Goal: Transaction & Acquisition: Purchase product/service

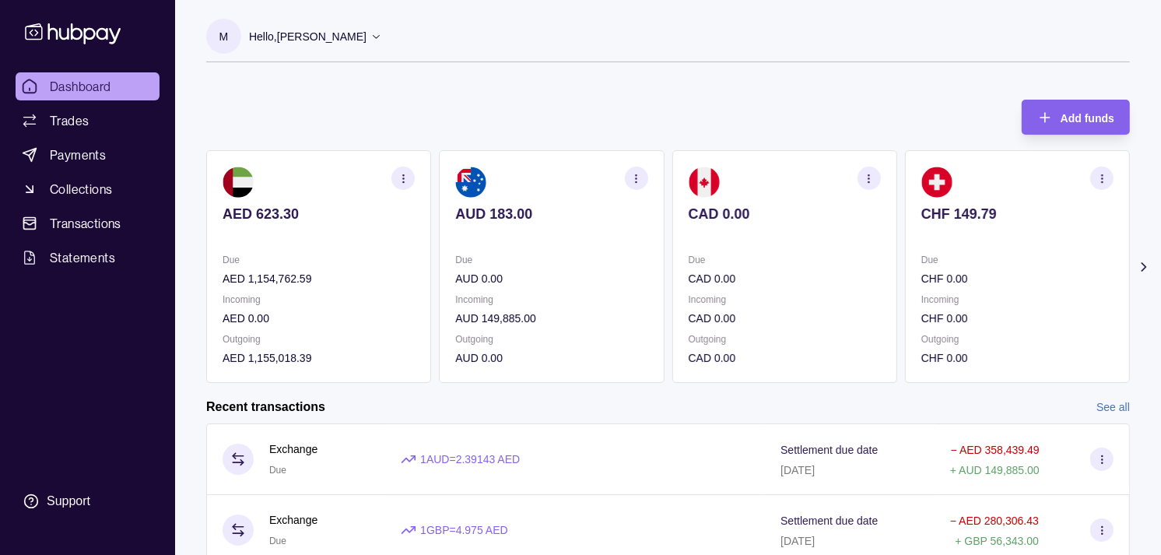
click at [922, 218] on p "CHF 149.79" at bounding box center [1018, 214] width 192 height 17
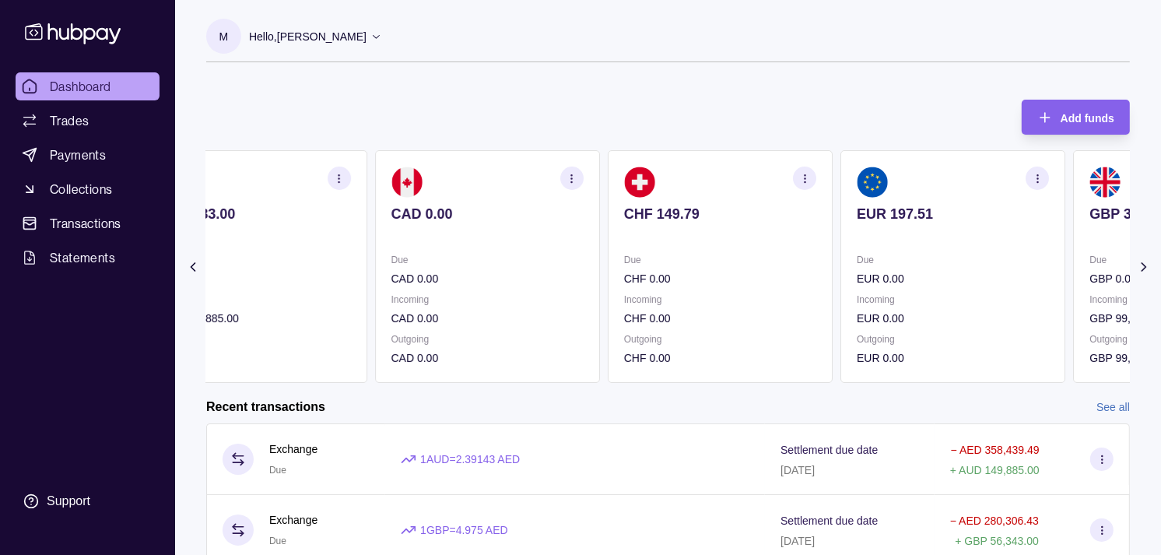
click at [858, 211] on p "EUR 197.51" at bounding box center [953, 214] width 192 height 17
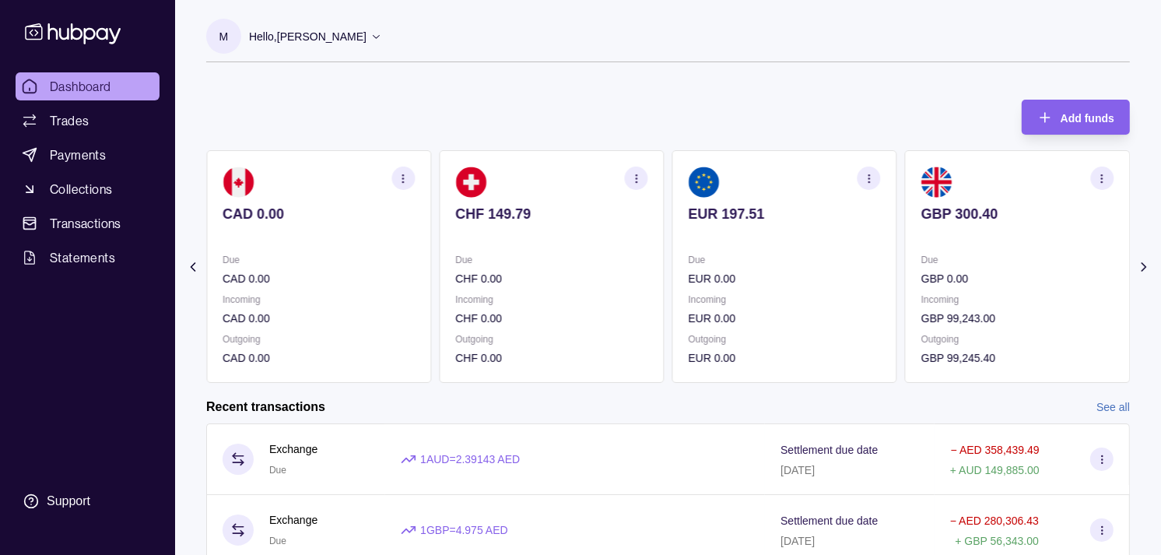
click at [841, 206] on div "AED 623.30 Due AED 1,154,762.59 Incoming AED 0.00 Outgoing AED 1,155,018.39 AUD…" at bounding box center [668, 266] width 924 height 233
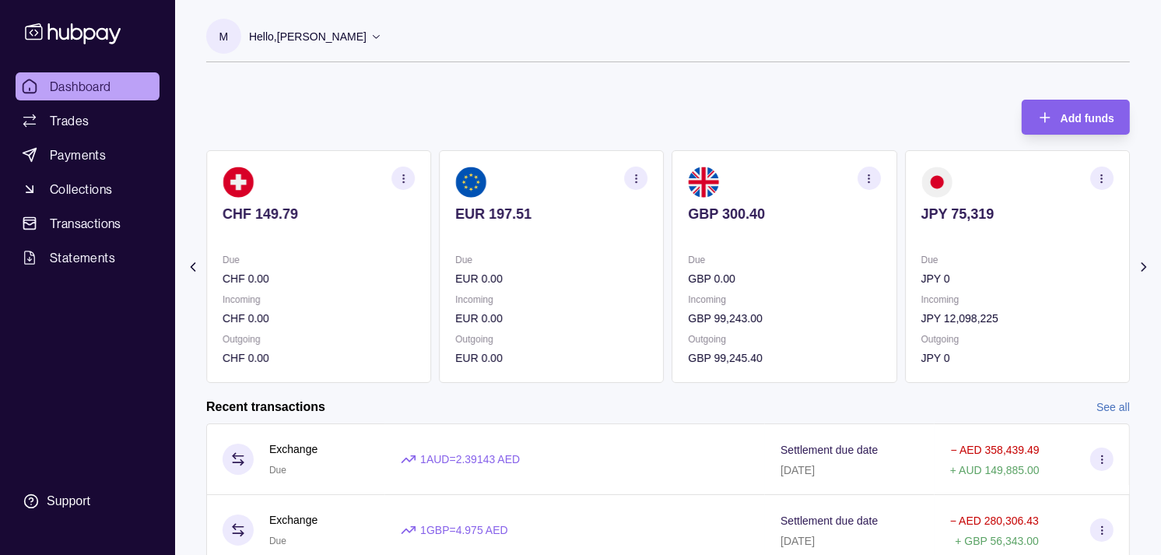
click at [574, 245] on section "EUR 197.51 Due EUR 0.00 Incoming EUR 0.00 Outgoing EUR 0.00" at bounding box center [551, 266] width 225 height 233
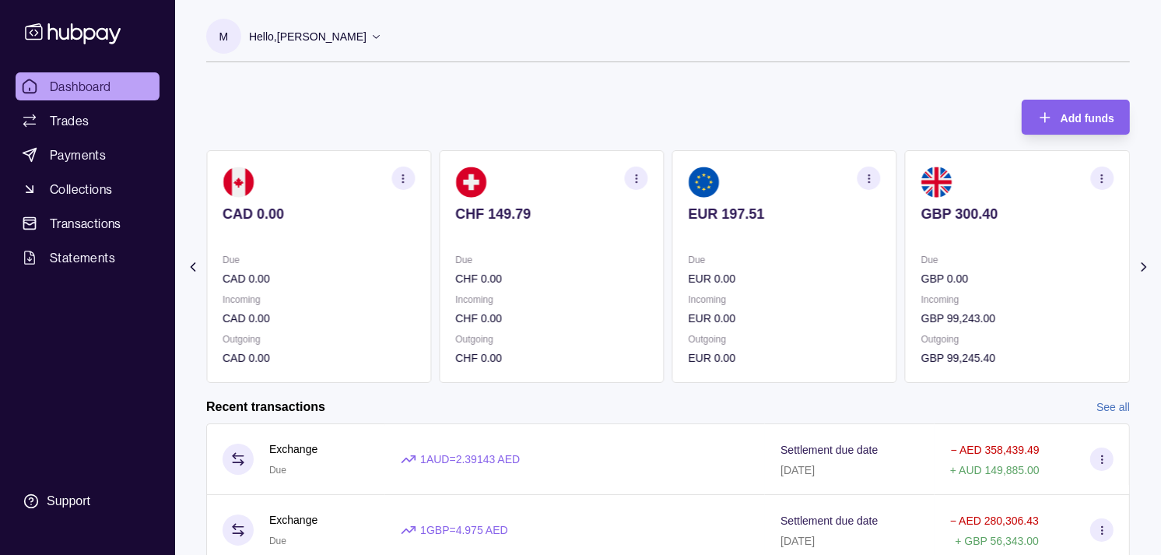
click at [586, 249] on section "CHF 149.79 Due CHF 0.00 Incoming CHF 0.00 Outgoing CHF 0.00" at bounding box center [551, 266] width 225 height 233
click at [689, 268] on p "Due" at bounding box center [785, 259] width 192 height 17
click at [748, 255] on p "Due" at bounding box center [785, 259] width 192 height 17
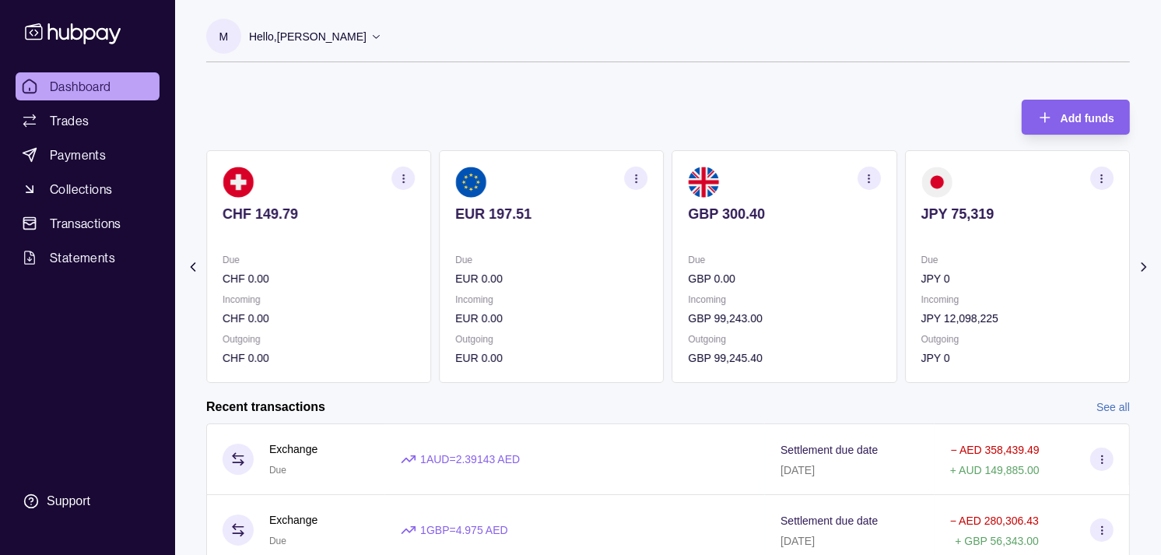
click at [797, 253] on p "Due" at bounding box center [785, 259] width 192 height 17
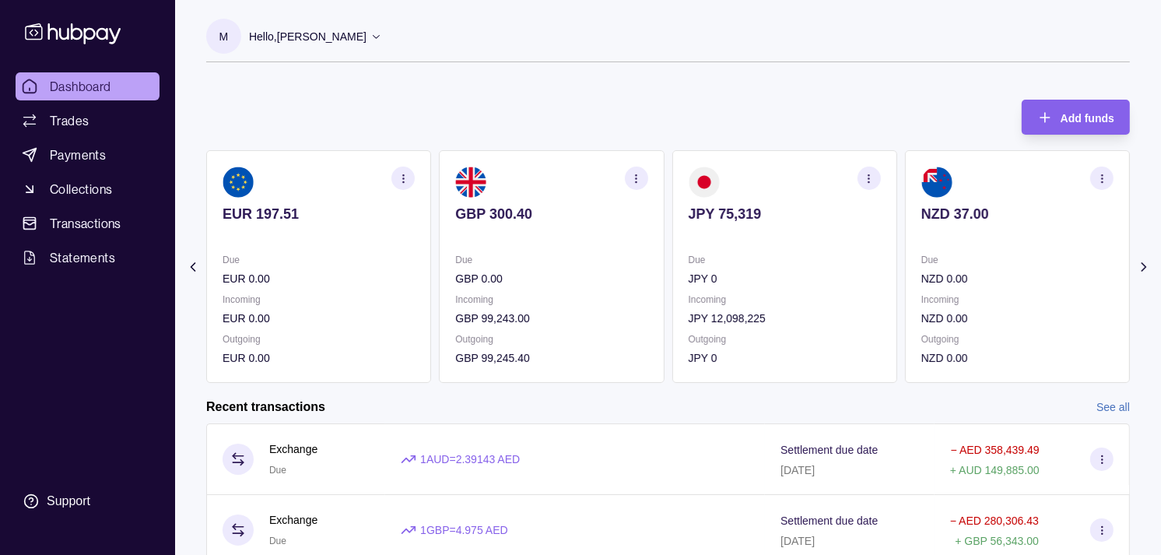
click at [864, 173] on icon "button" at bounding box center [869, 179] width 12 height 12
click at [771, 172] on link "View transactions" at bounding box center [758, 178] width 85 height 17
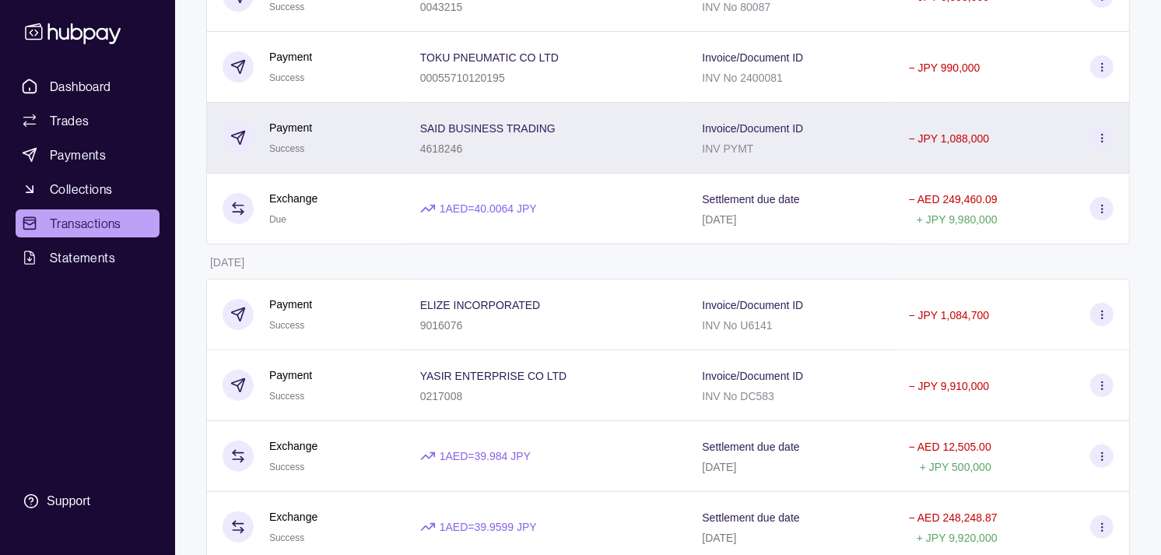
scroll to position [346, 0]
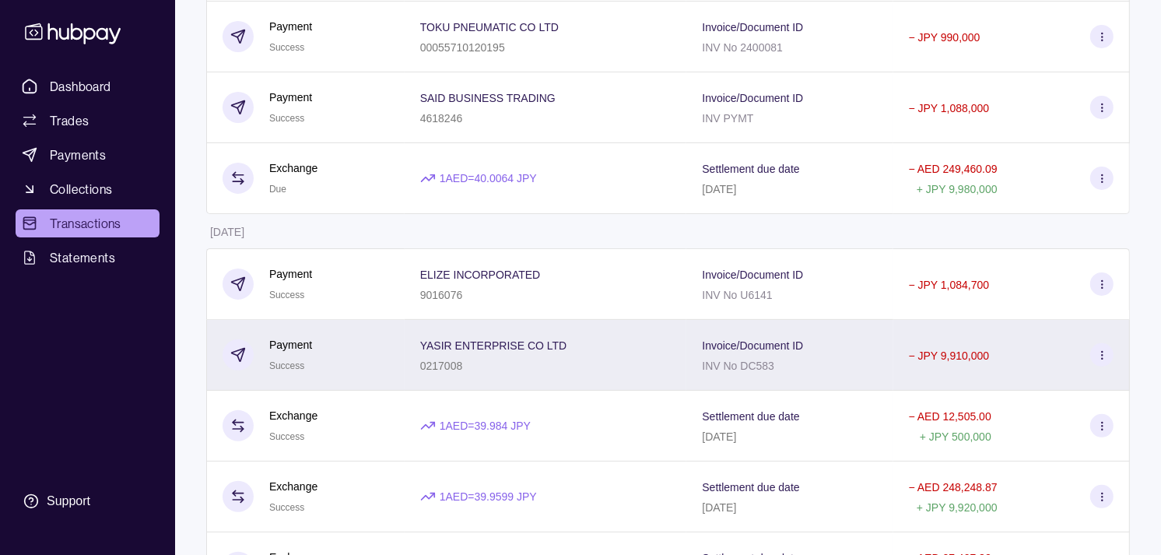
click at [499, 348] on p "YASIR ENTERPRISE CO LTD" at bounding box center [493, 345] width 147 height 12
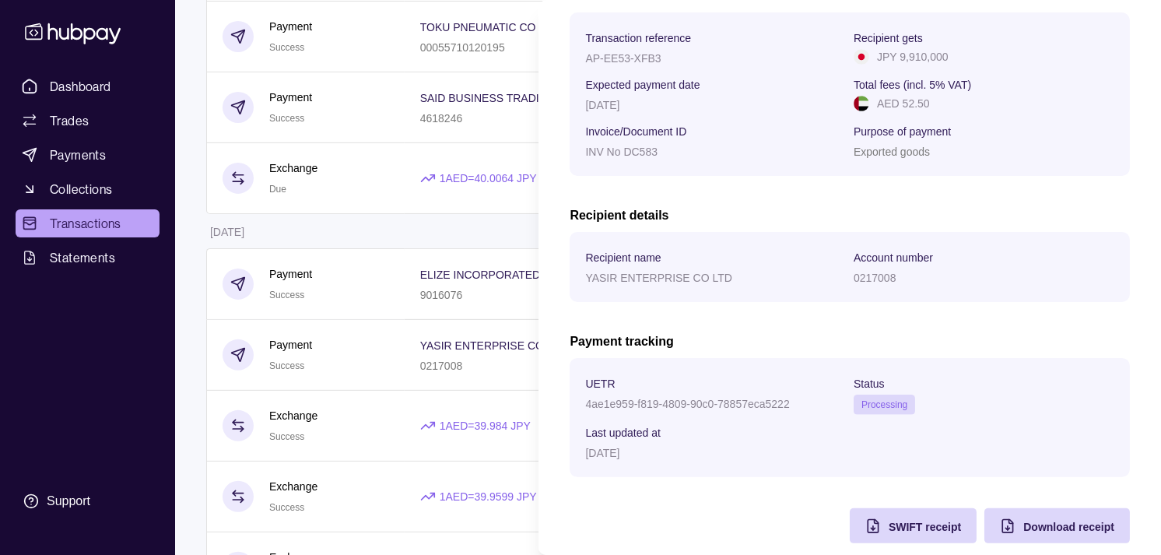
scroll to position [259, 0]
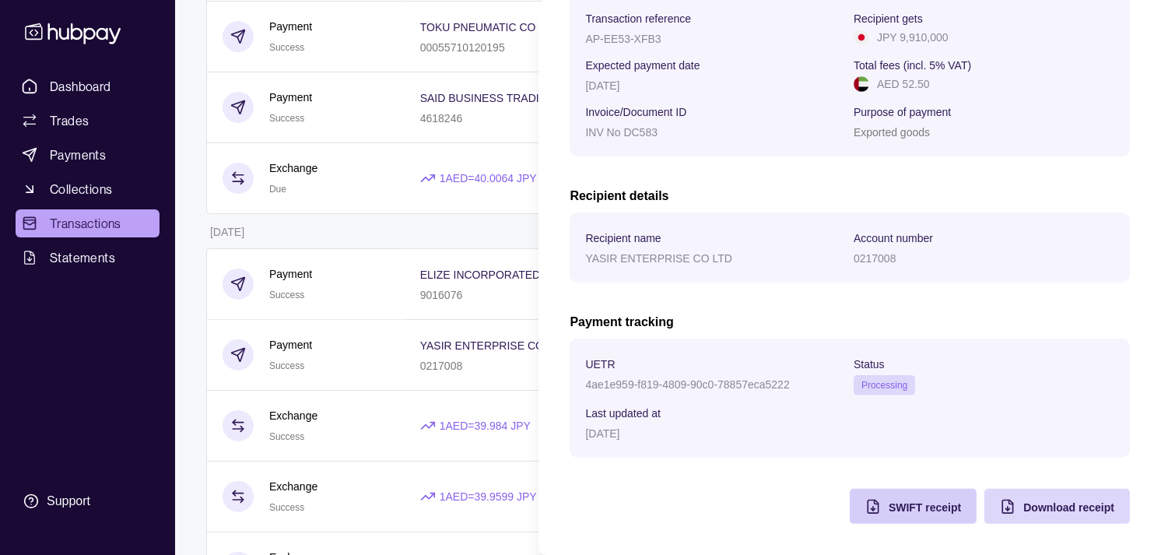
click at [889, 501] on span "SWIFT receipt" at bounding box center [925, 507] width 72 height 12
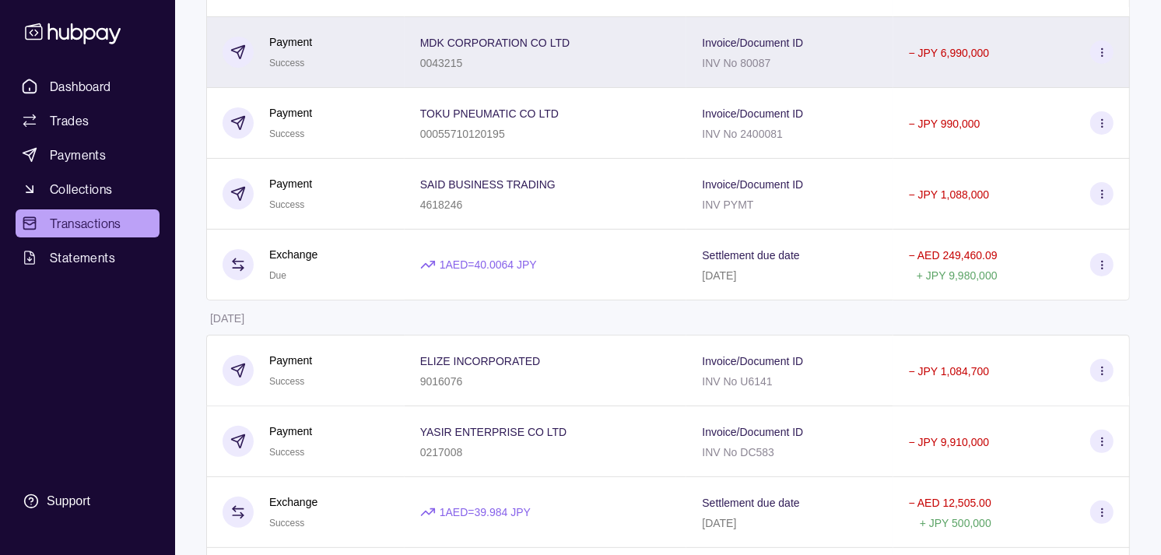
click at [352, 53] on div "Payment Success" at bounding box center [306, 52] width 167 height 38
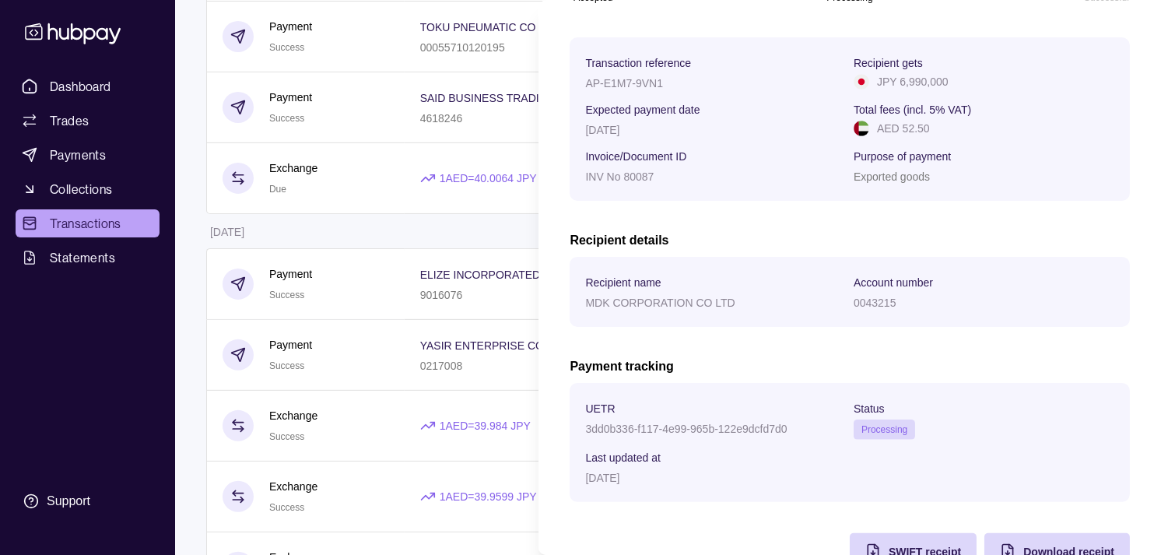
scroll to position [260, 0]
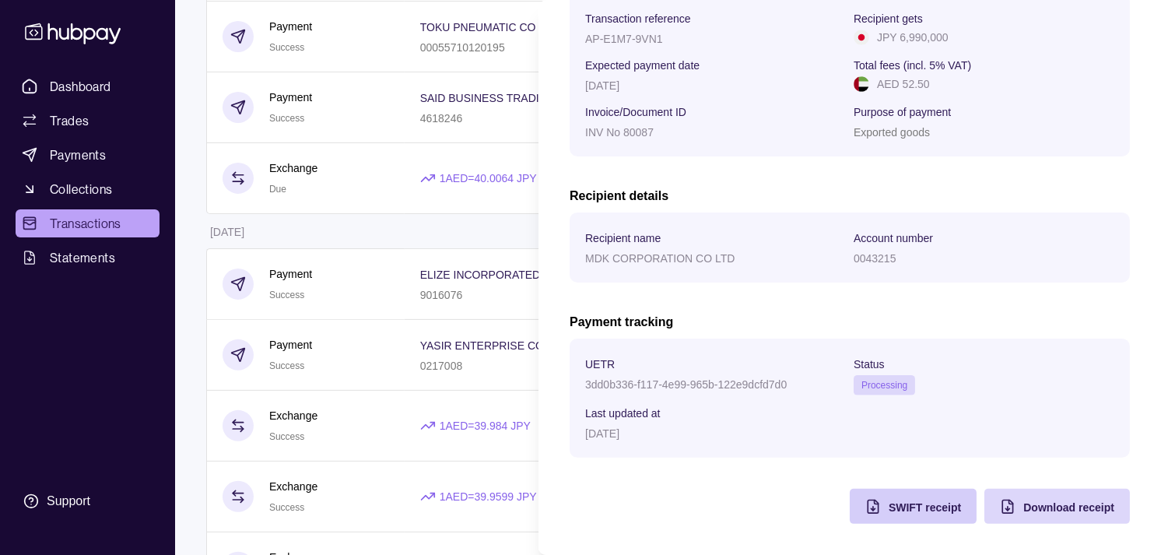
click at [866, 506] on icon "button" at bounding box center [874, 507] width 16 height 16
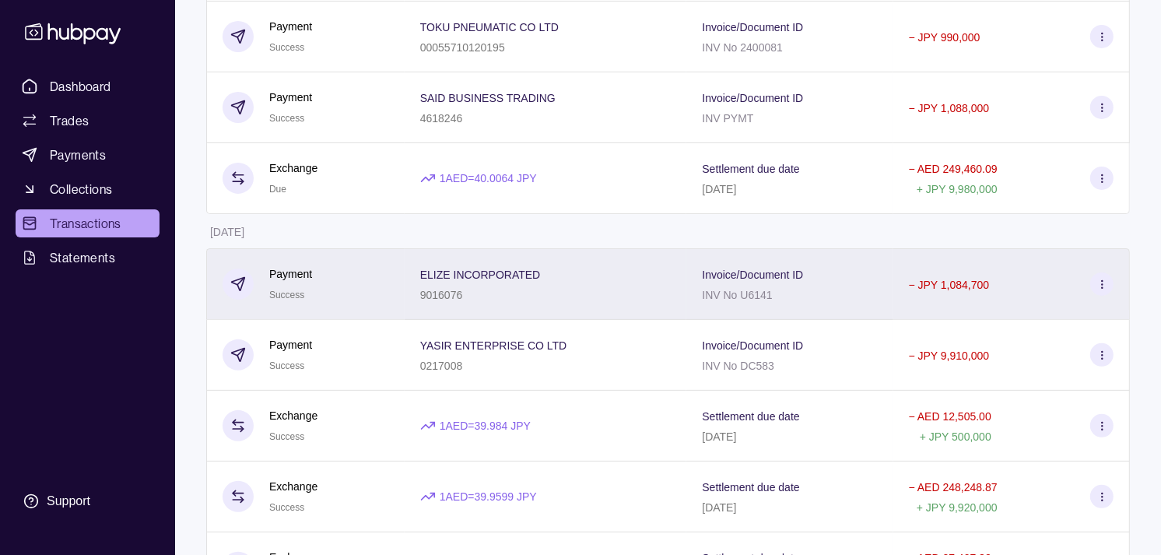
click at [385, 276] on div "Payment Success" at bounding box center [306, 284] width 167 height 38
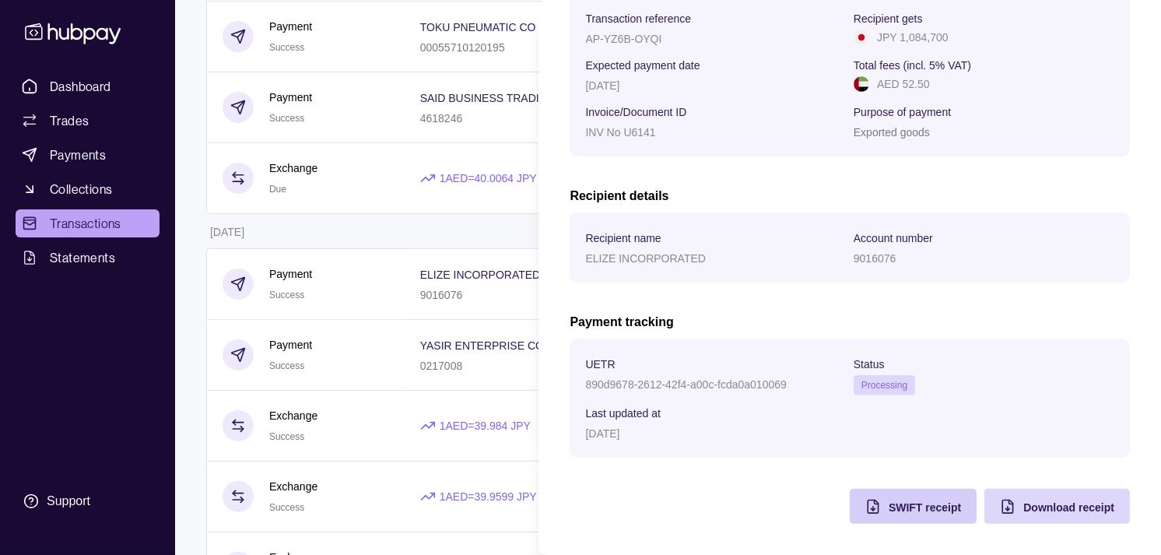
click at [873, 508] on div "SWIFT receipt" at bounding box center [901, 506] width 119 height 35
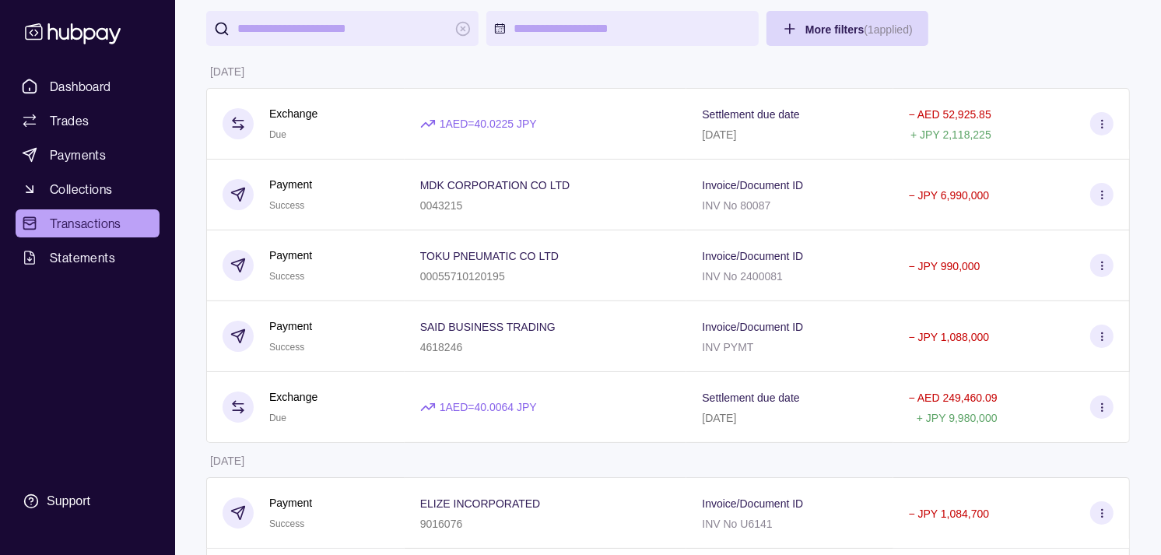
scroll to position [86, 0]
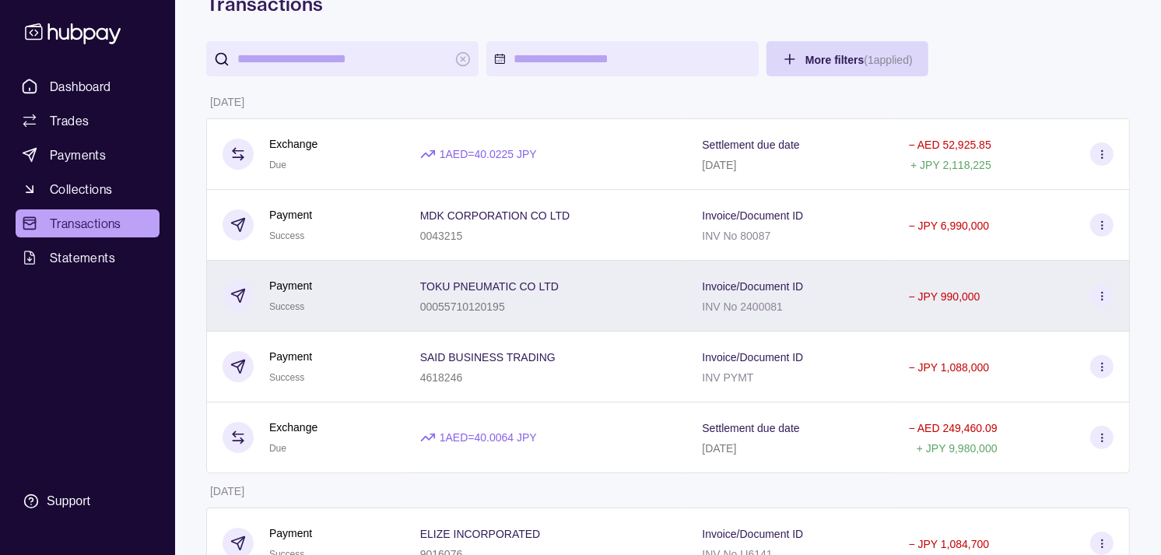
click at [385, 300] on div "Payment Success" at bounding box center [306, 296] width 167 height 38
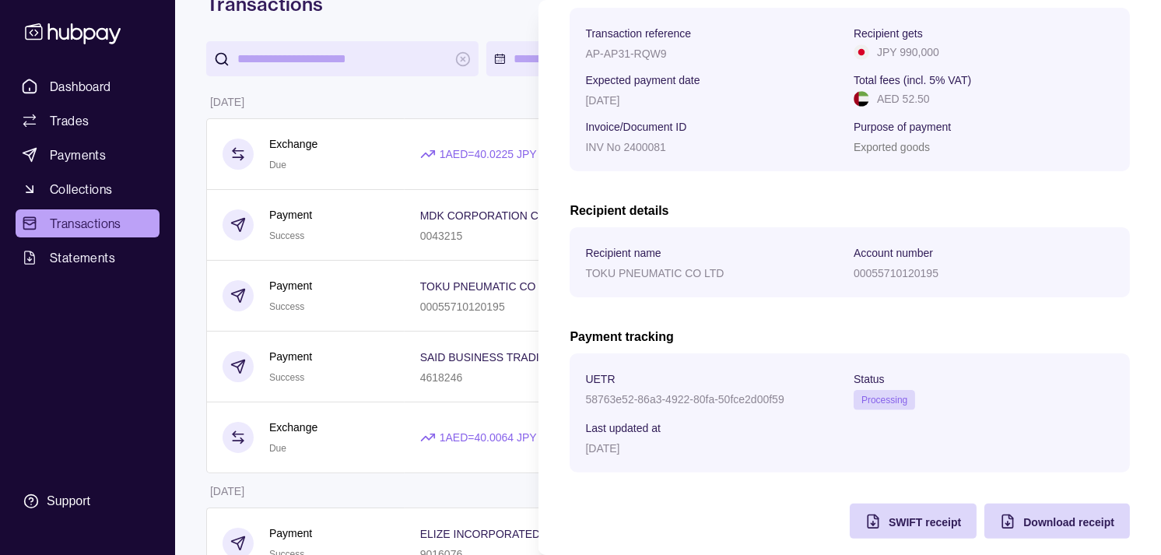
scroll to position [259, 0]
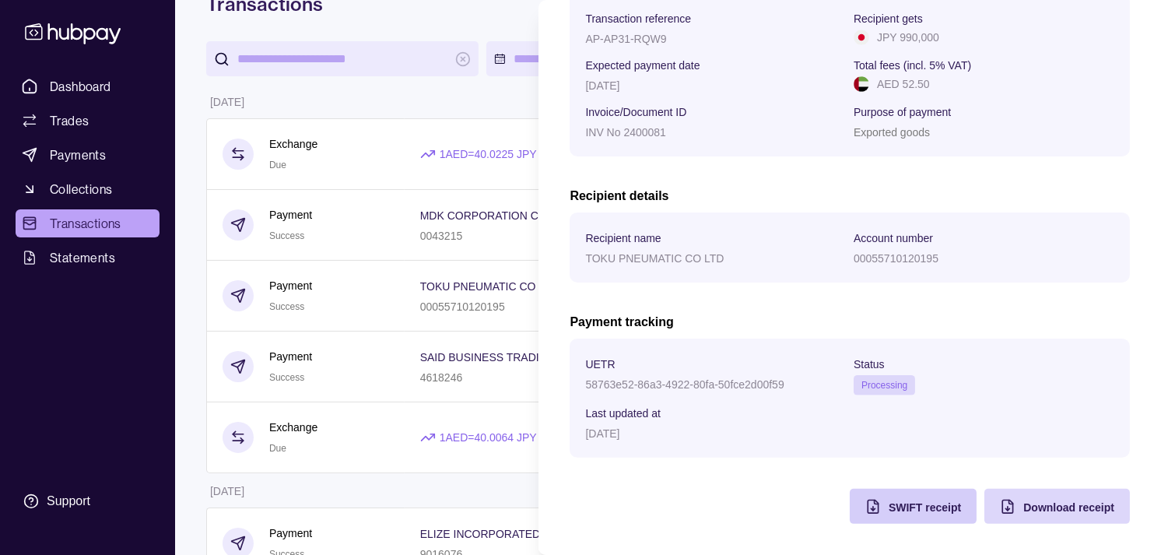
click at [880, 492] on div "SWIFT receipt" at bounding box center [901, 506] width 119 height 35
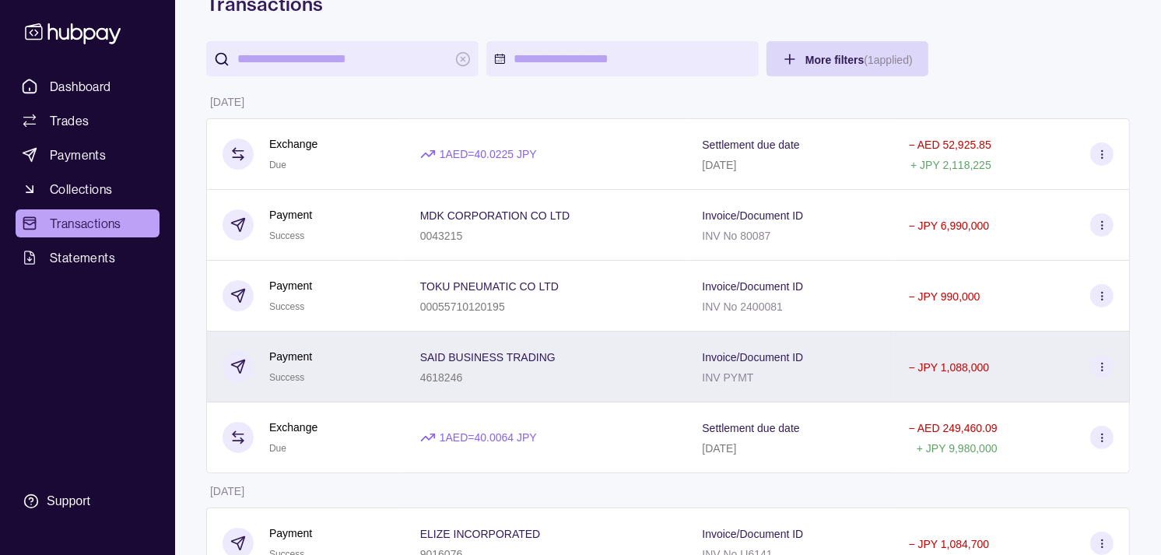
click at [375, 360] on div "Payment Success" at bounding box center [306, 367] width 167 height 38
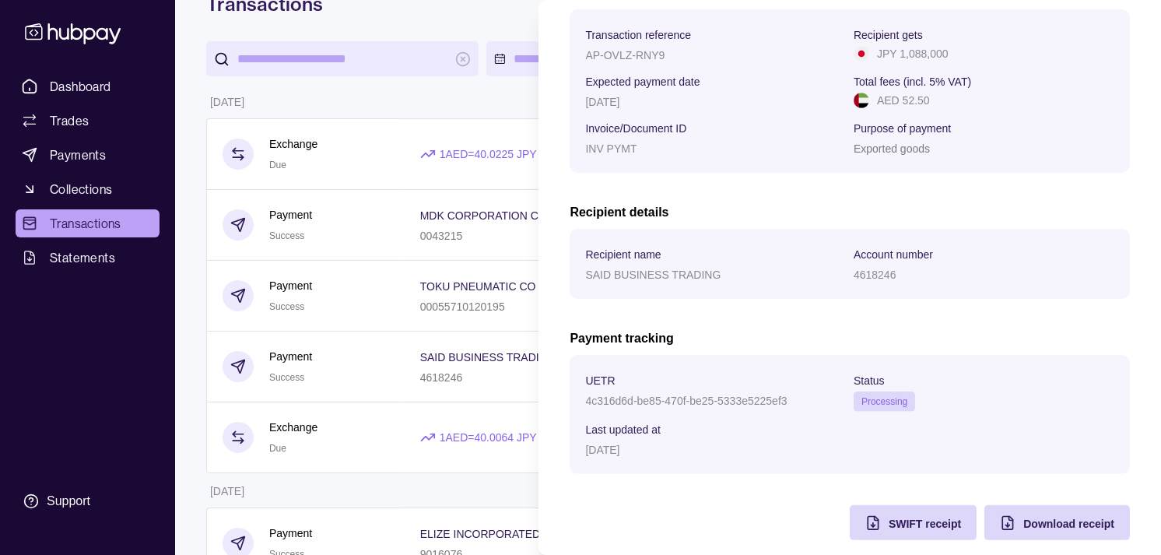
scroll to position [260, 0]
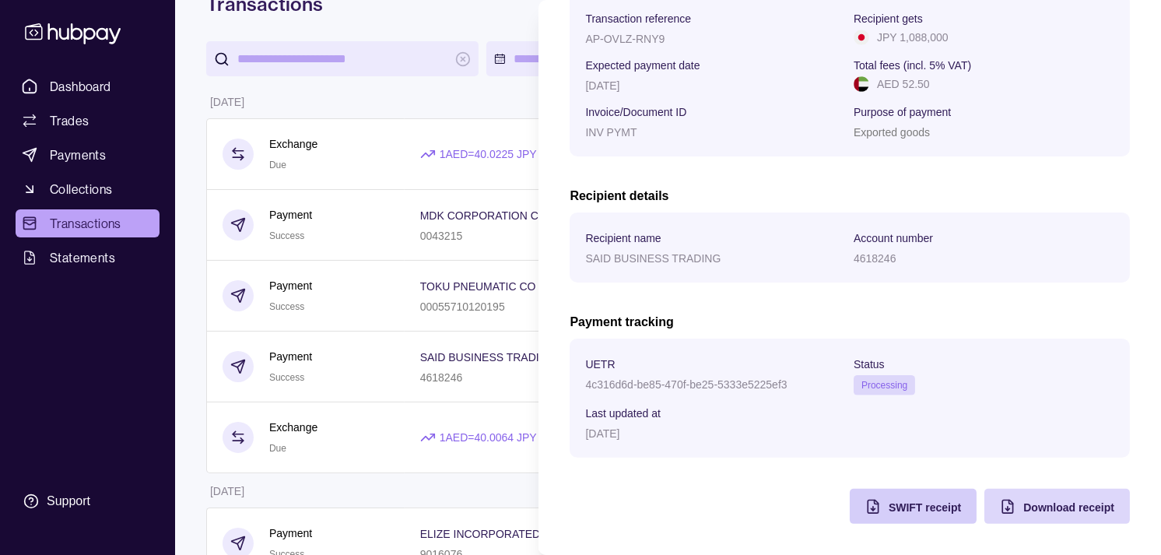
click at [869, 502] on div "SWIFT receipt" at bounding box center [901, 506] width 119 height 35
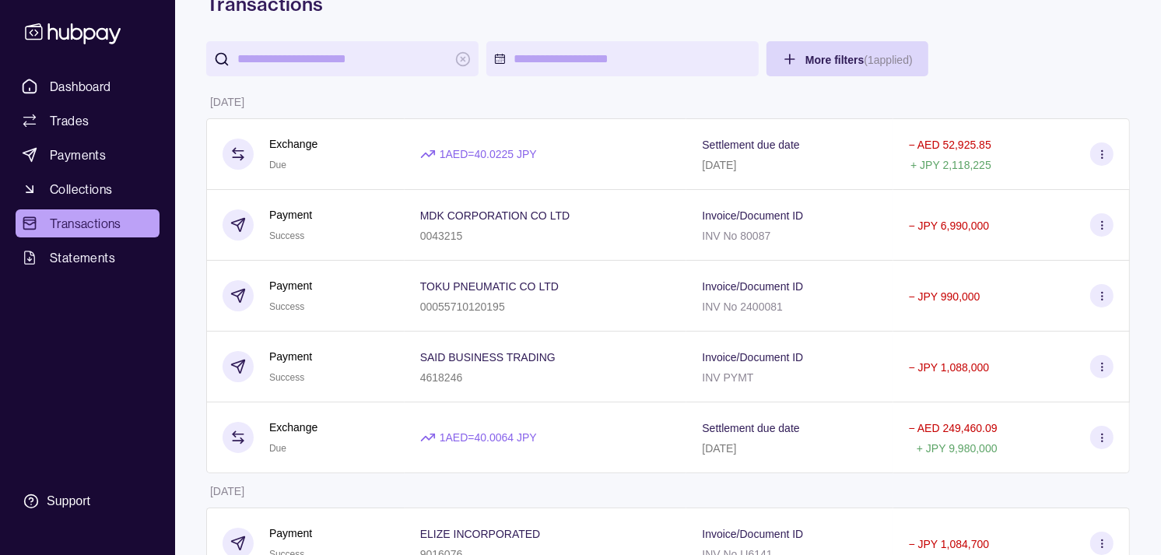
click at [335, 478] on td "[DATE]" at bounding box center [305, 490] width 198 height 34
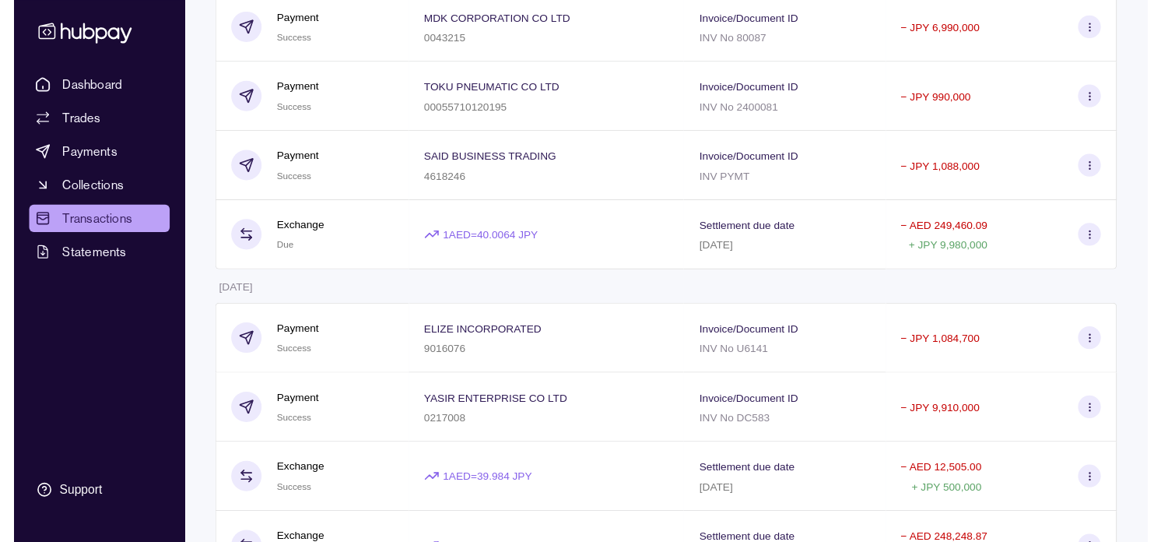
scroll to position [0, 0]
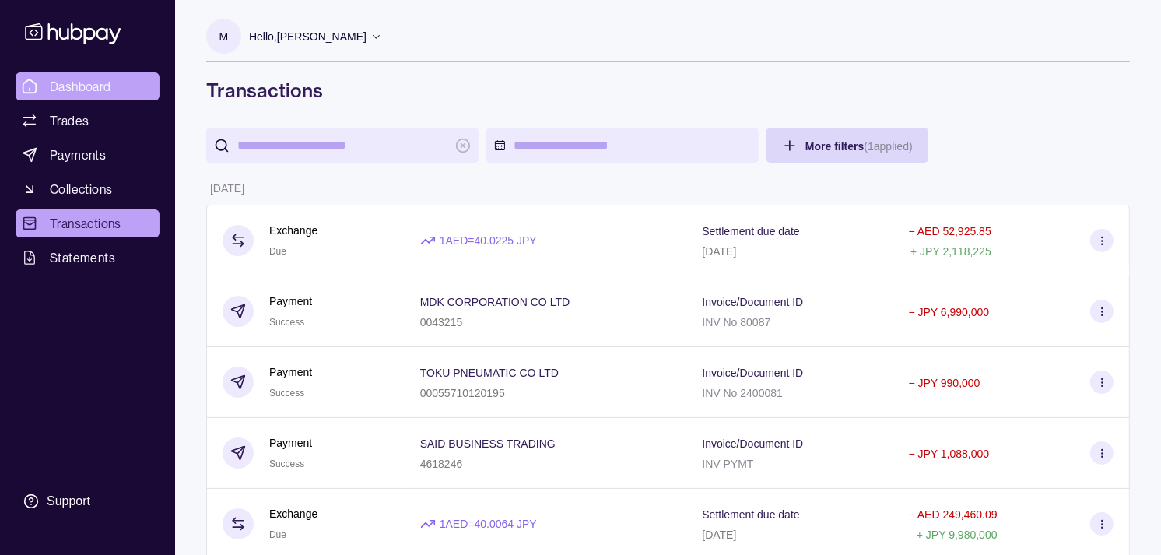
click at [118, 79] on link "Dashboard" at bounding box center [88, 86] width 144 height 28
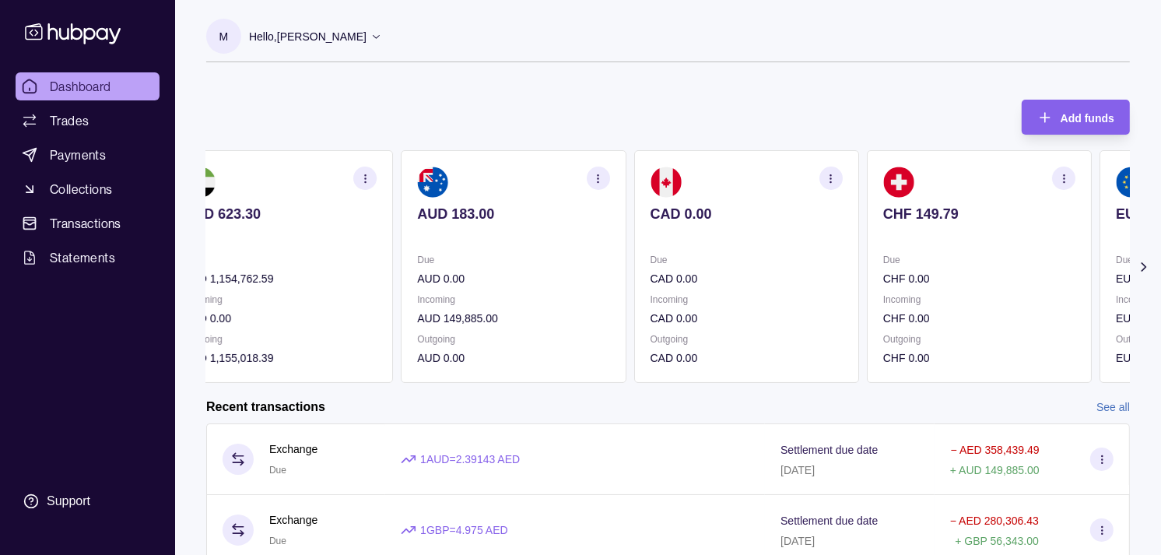
click at [940, 276] on p "CHF 0.00" at bounding box center [980, 278] width 192 height 17
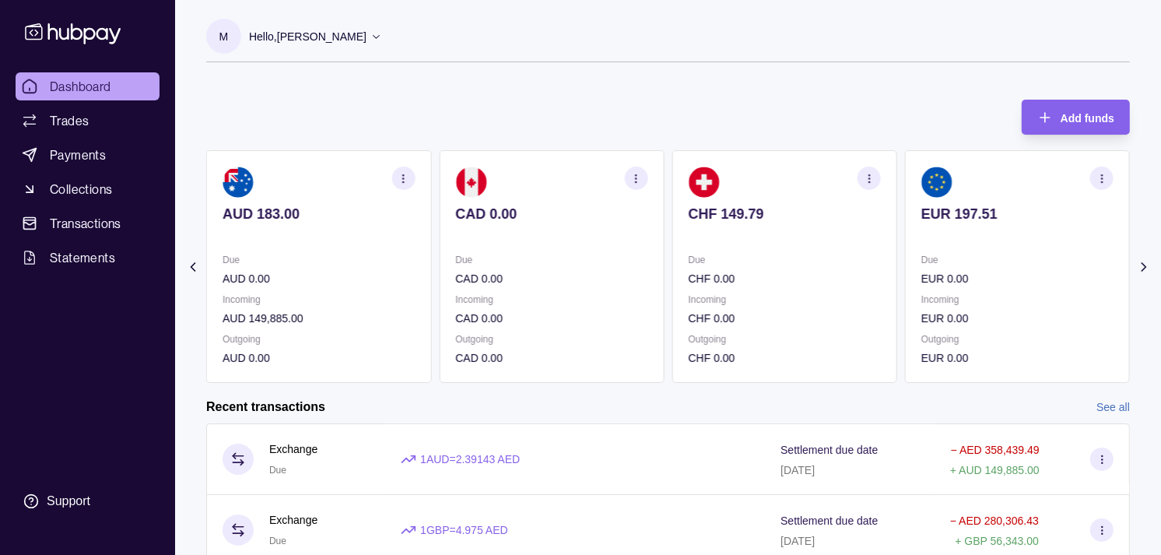
click at [940, 271] on p "EUR 0.00" at bounding box center [1018, 278] width 192 height 17
click at [943, 270] on p "GBP 0.00" at bounding box center [1018, 278] width 192 height 17
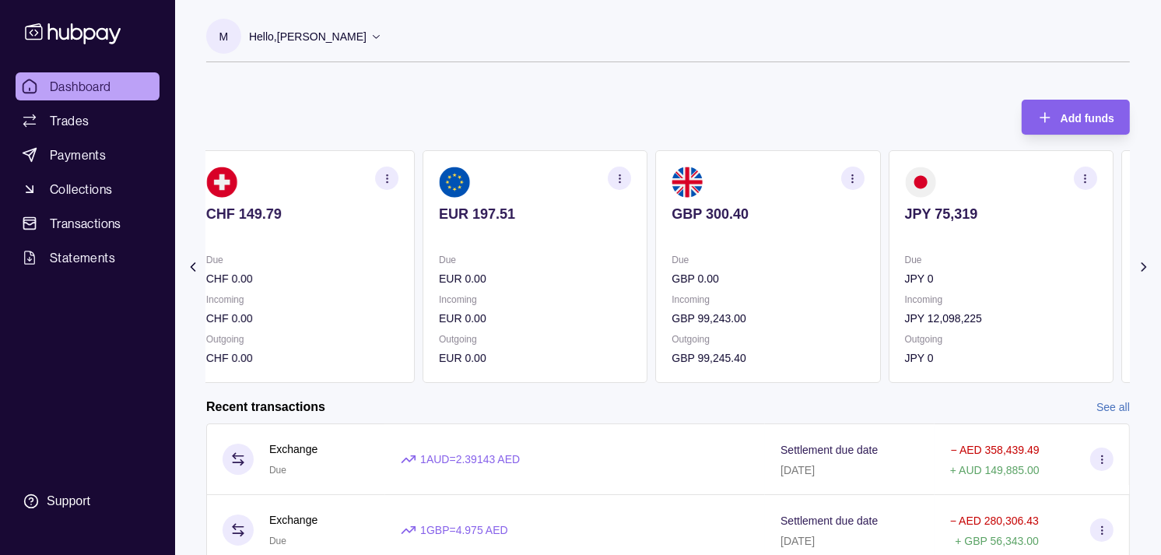
click at [976, 255] on p "Due" at bounding box center [1001, 259] width 192 height 17
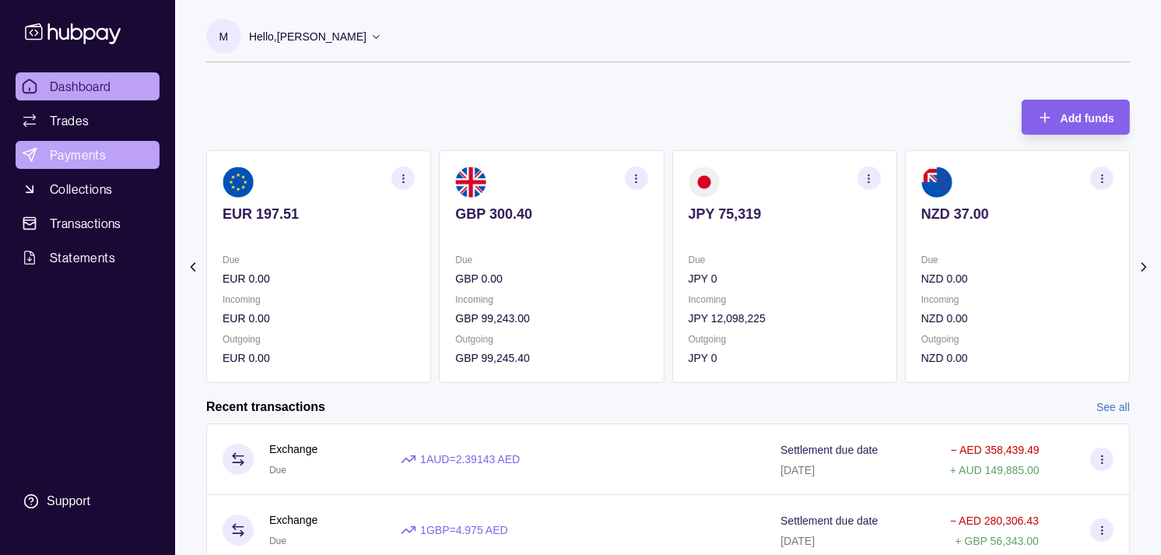
click at [102, 151] on span "Payments" at bounding box center [78, 155] width 56 height 19
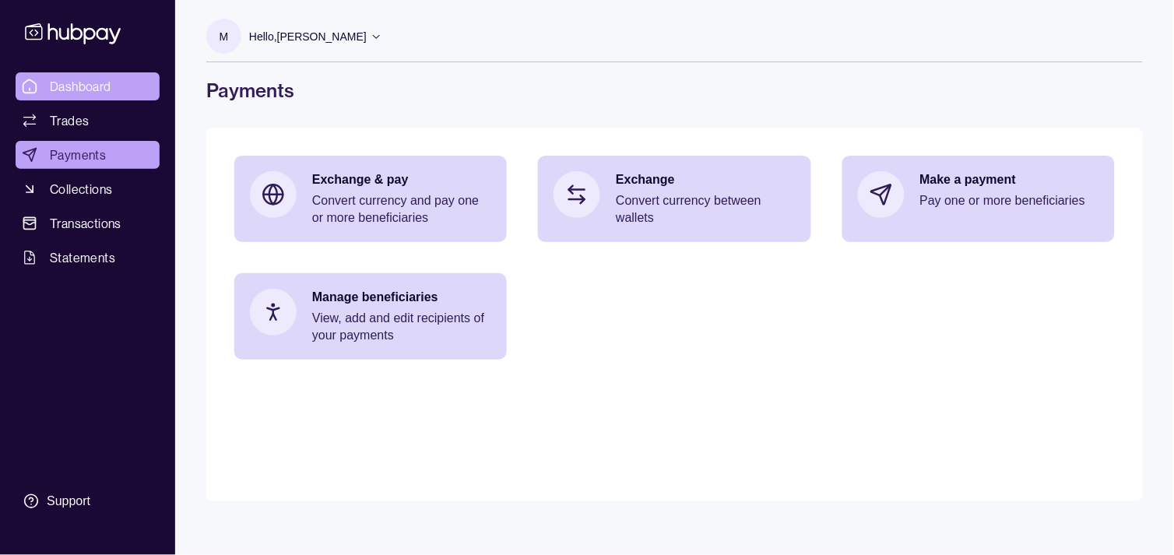
click at [76, 84] on span "Dashboard" at bounding box center [80, 86] width 61 height 19
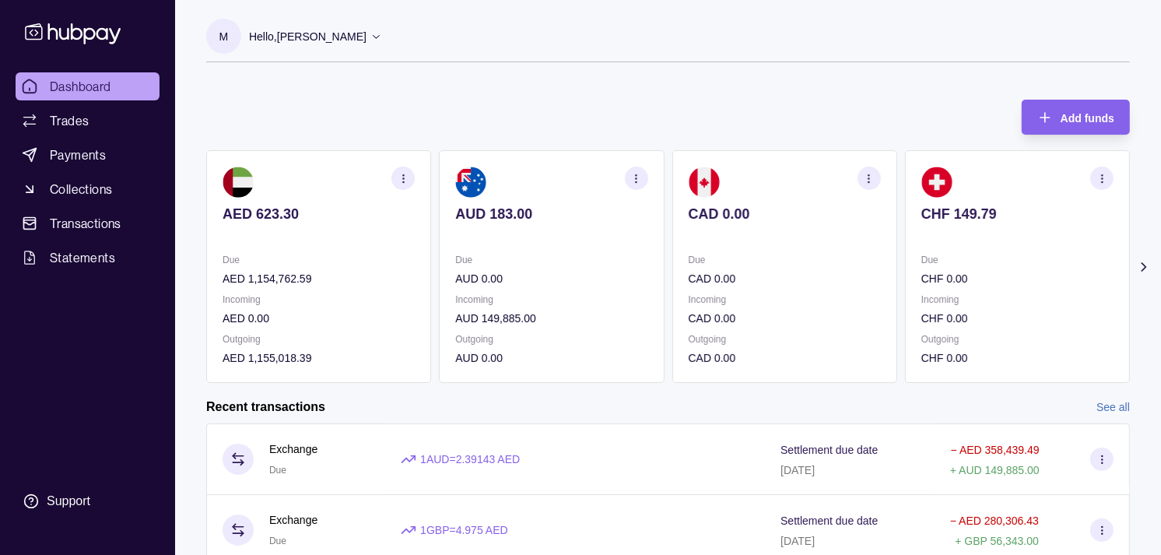
click at [905, 248] on section "CHF 149.79 Due CHF 0.00 Incoming CHF 0.00 Outgoing CHF 0.00" at bounding box center [1017, 266] width 225 height 233
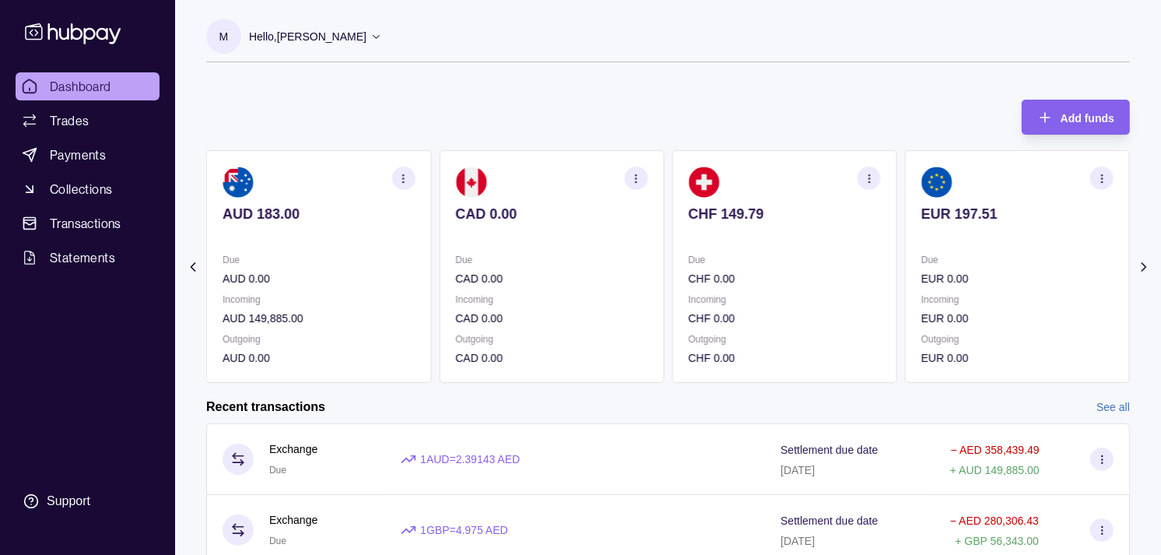
click at [905, 255] on section "EUR 197.51 Due EUR 0.00 Incoming EUR 0.00 Outgoing EUR 0.00" at bounding box center [1017, 266] width 225 height 233
click at [882, 261] on div "AED 623.30 Due AED 1,154,762.59 Incoming AED 0.00 Outgoing AED 1,155,018.39 AUD…" at bounding box center [668, 266] width 924 height 233
click at [606, 132] on div "Add funds AED 623.30 Due AED 1,154,762.59 Incoming AED 0.00 Outgoing AED 1,155,…" at bounding box center [668, 233] width 924 height 299
click at [939, 282] on p "GBP 0.00" at bounding box center [1018, 278] width 192 height 17
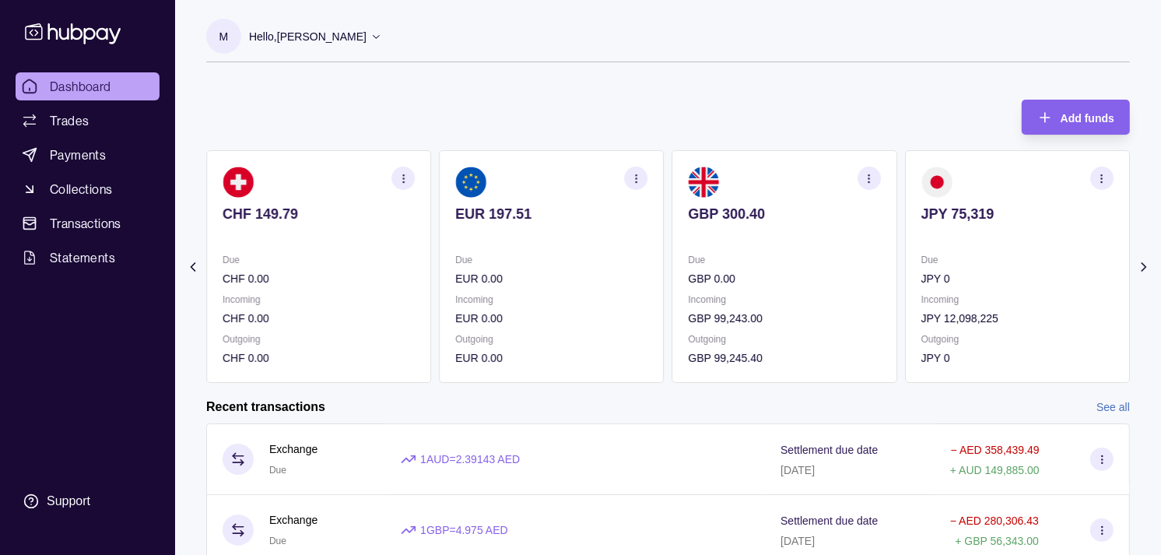
click at [927, 282] on p "JPY 0" at bounding box center [1018, 278] width 192 height 17
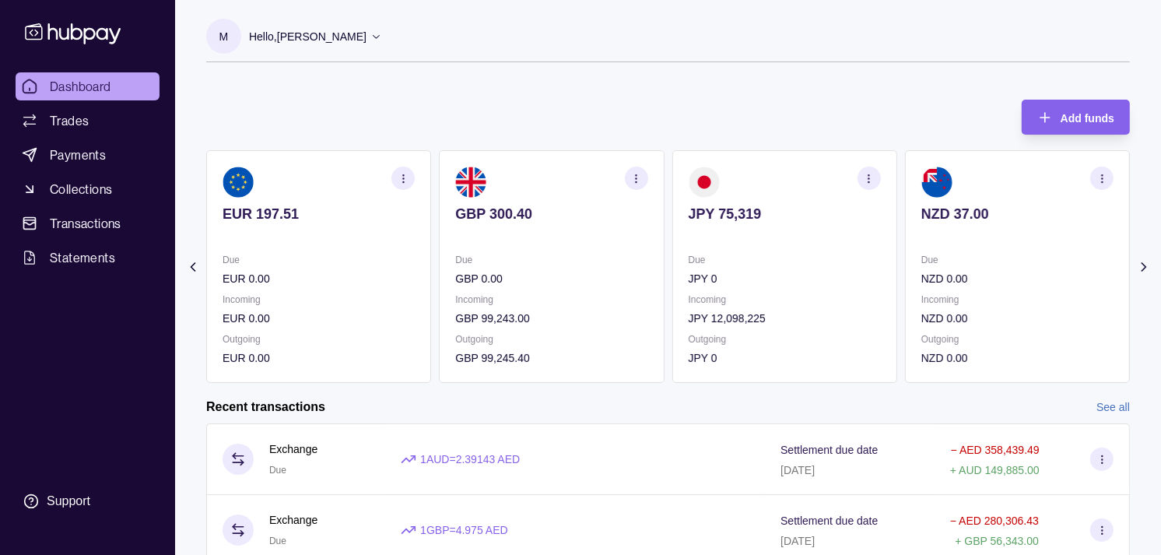
click at [866, 176] on icon "button" at bounding box center [869, 179] width 12 height 12
click at [748, 180] on link "View transactions" at bounding box center [758, 178] width 85 height 17
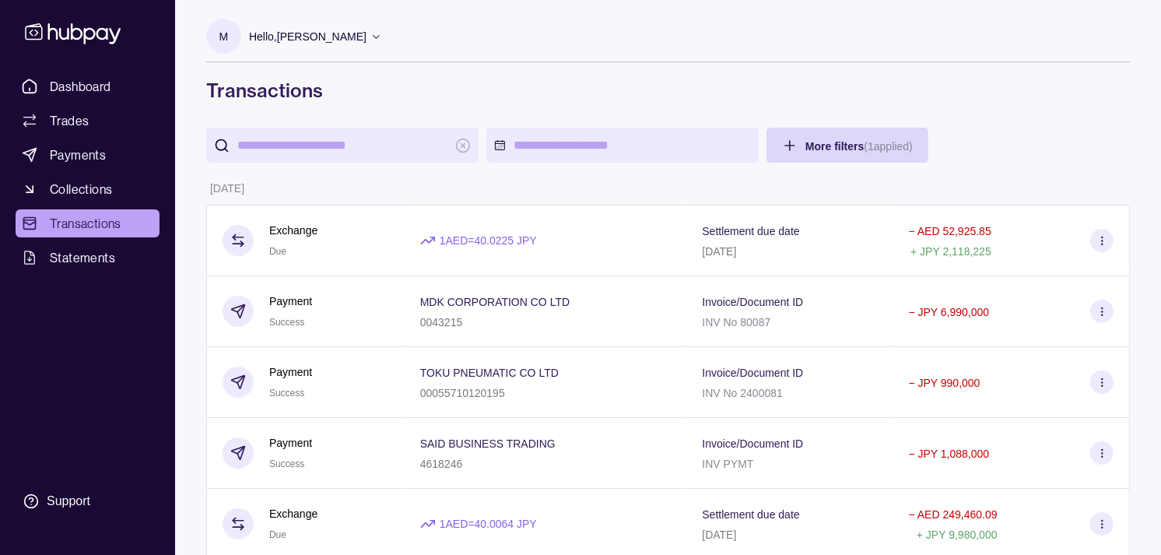
click at [381, 135] on input "search" at bounding box center [342, 145] width 210 height 35
paste input "*******"
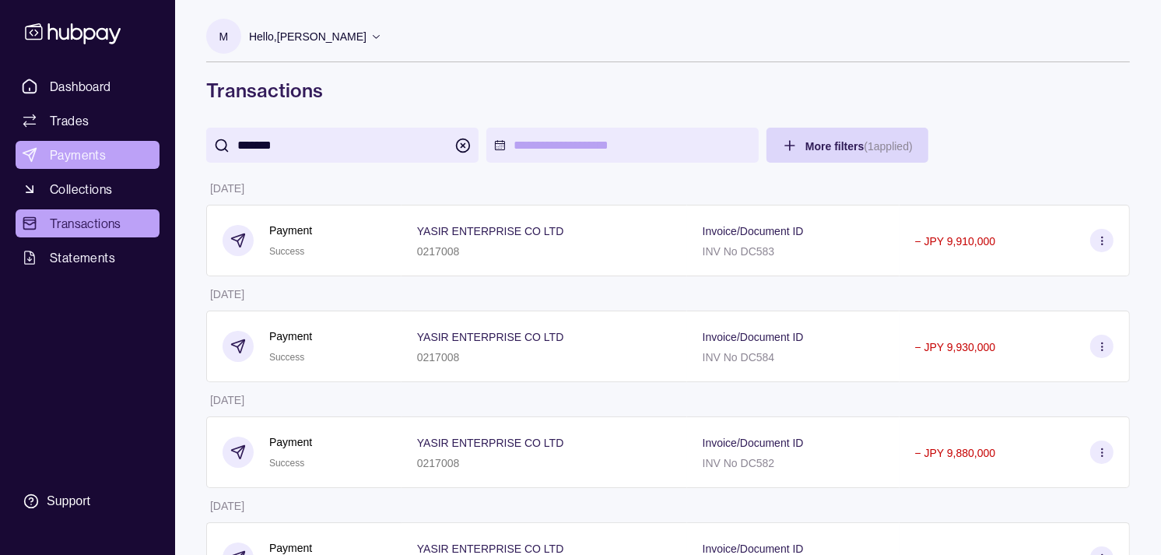
type input "*******"
click at [92, 152] on span "Payments" at bounding box center [78, 155] width 56 height 19
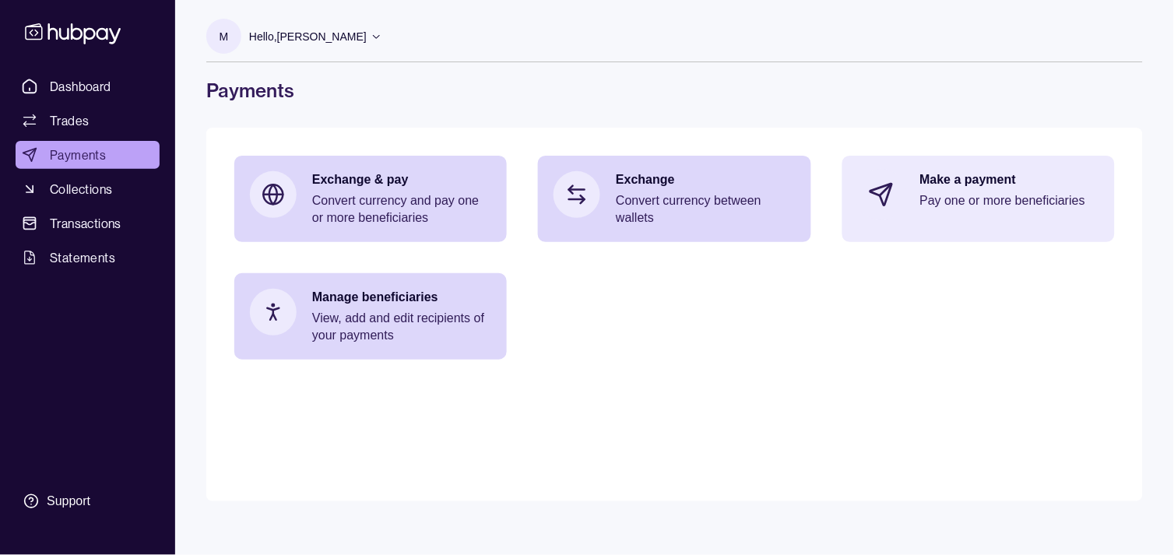
click at [955, 179] on p "Make a payment" at bounding box center [1009, 179] width 179 height 17
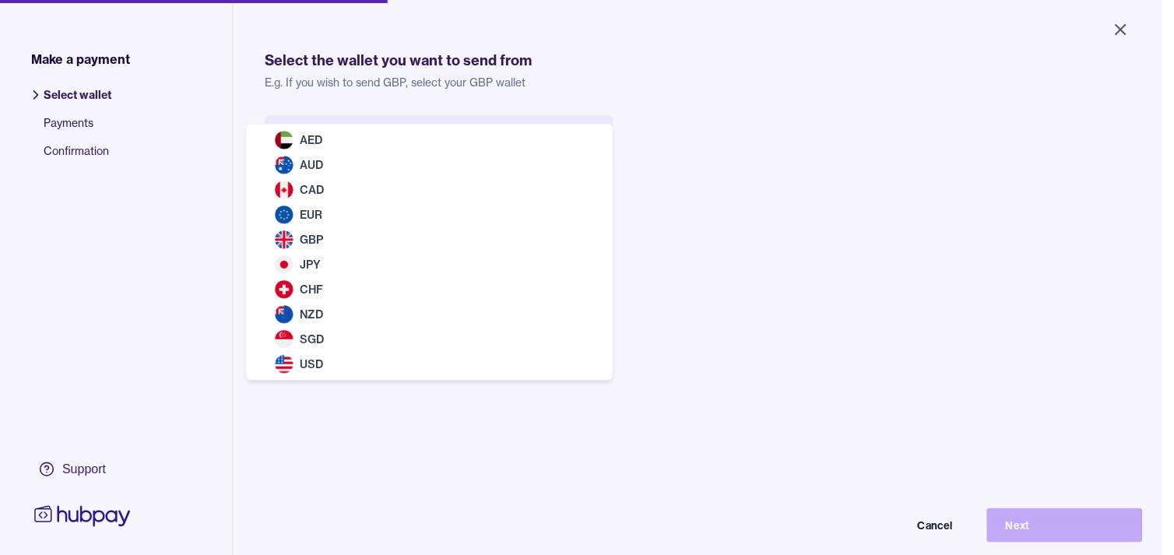
click at [450, 146] on body "Close Make a payment Select wallet Payments Confirmation Support Select the wal…" at bounding box center [580, 277] width 1161 height 555
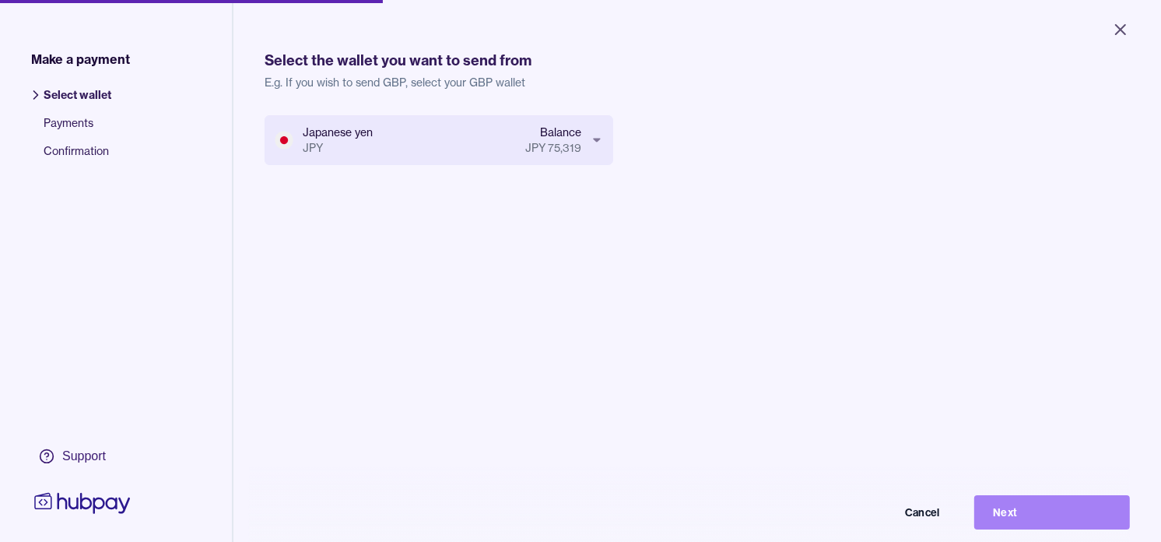
click at [1094, 526] on button "Next" at bounding box center [1053, 512] width 156 height 34
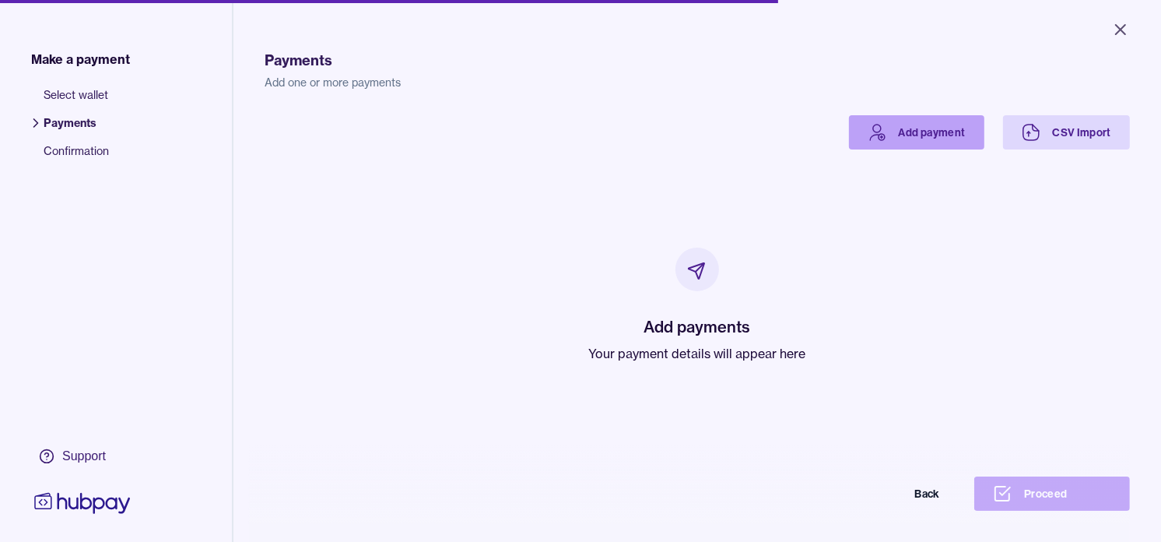
click at [880, 120] on link "Add payment" at bounding box center [916, 132] width 135 height 34
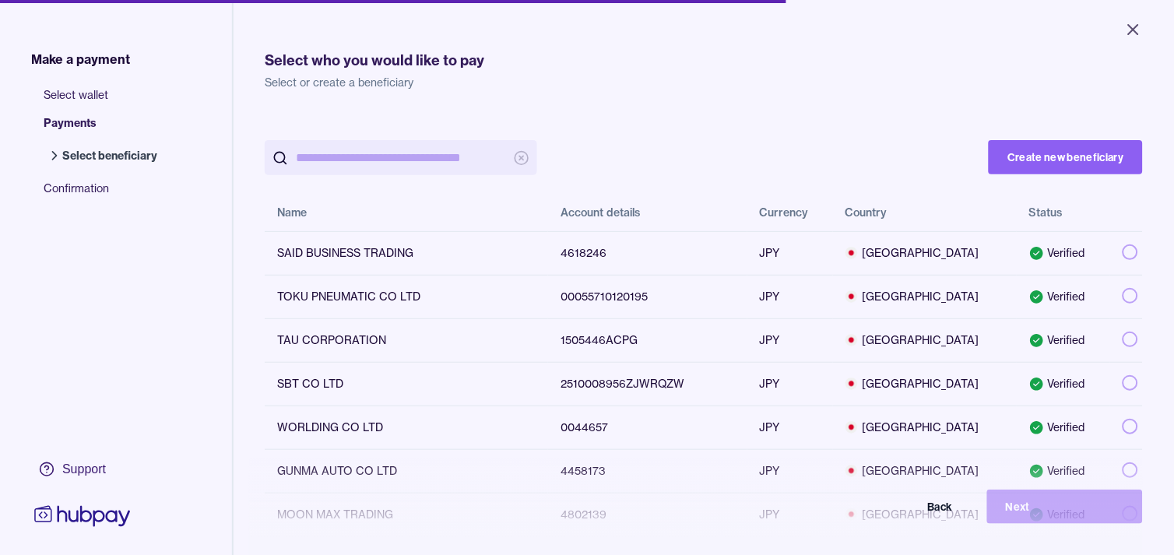
click at [448, 153] on input "search" at bounding box center [401, 157] width 210 height 35
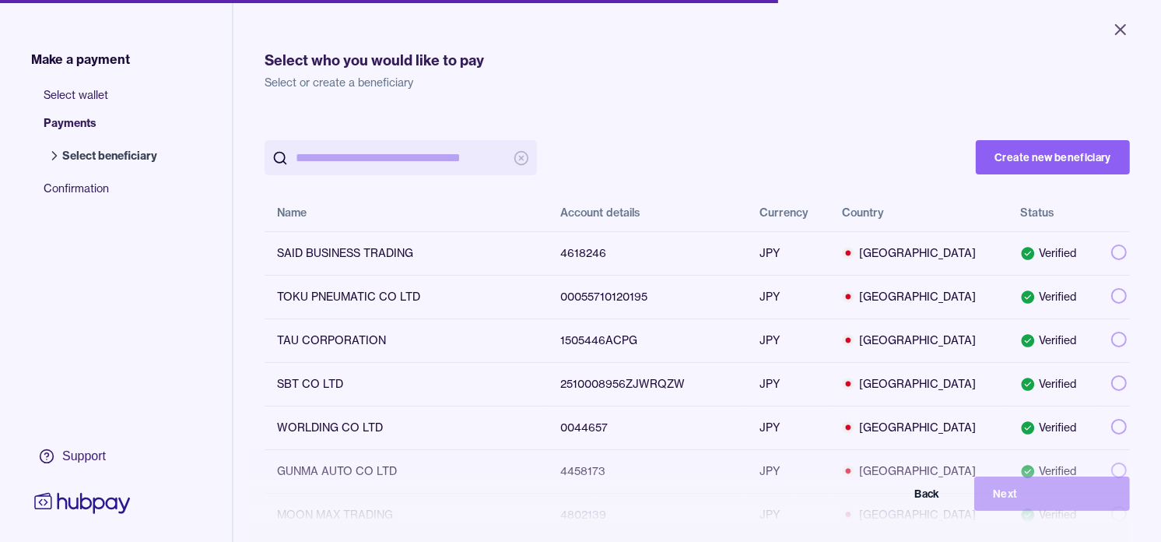
paste input "*******"
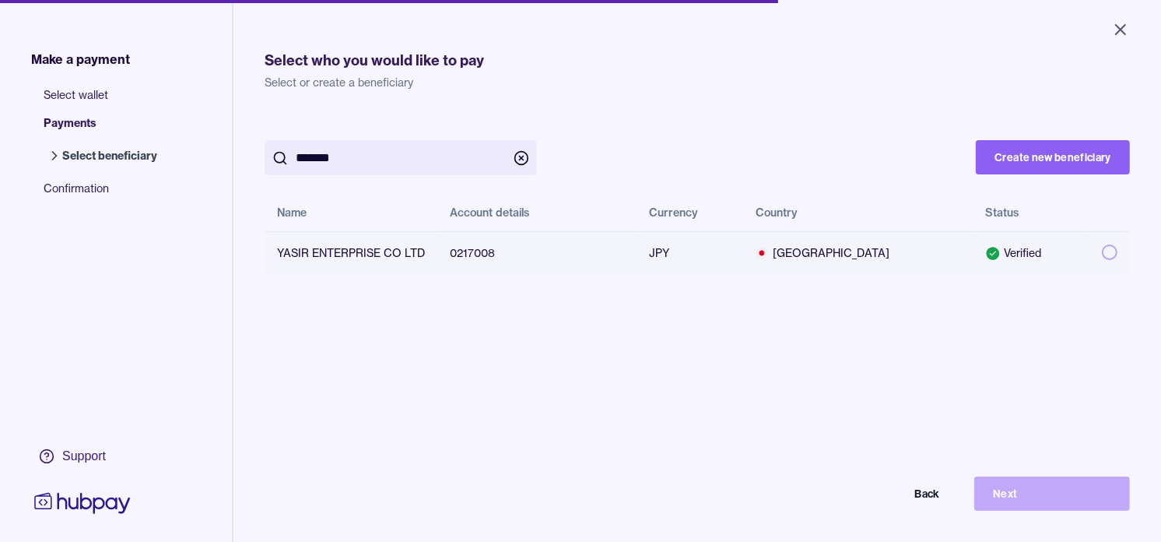
type input "*******"
click at [1102, 249] on button "button" at bounding box center [1110, 252] width 16 height 16
click at [1056, 510] on button "Next" at bounding box center [1053, 493] width 156 height 34
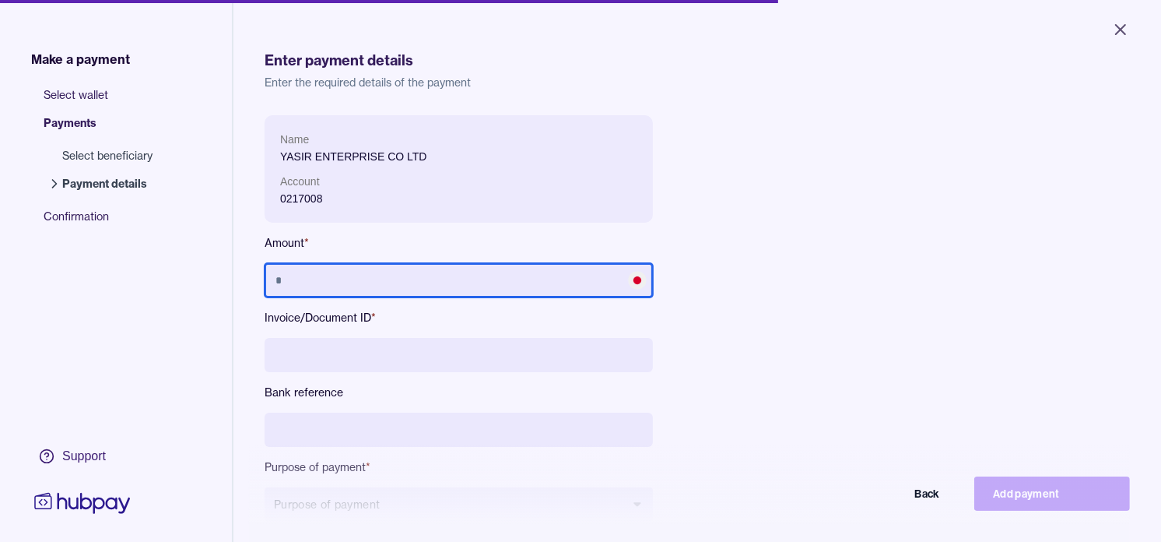
click at [472, 283] on input "text" at bounding box center [459, 280] width 388 height 34
type input "*********"
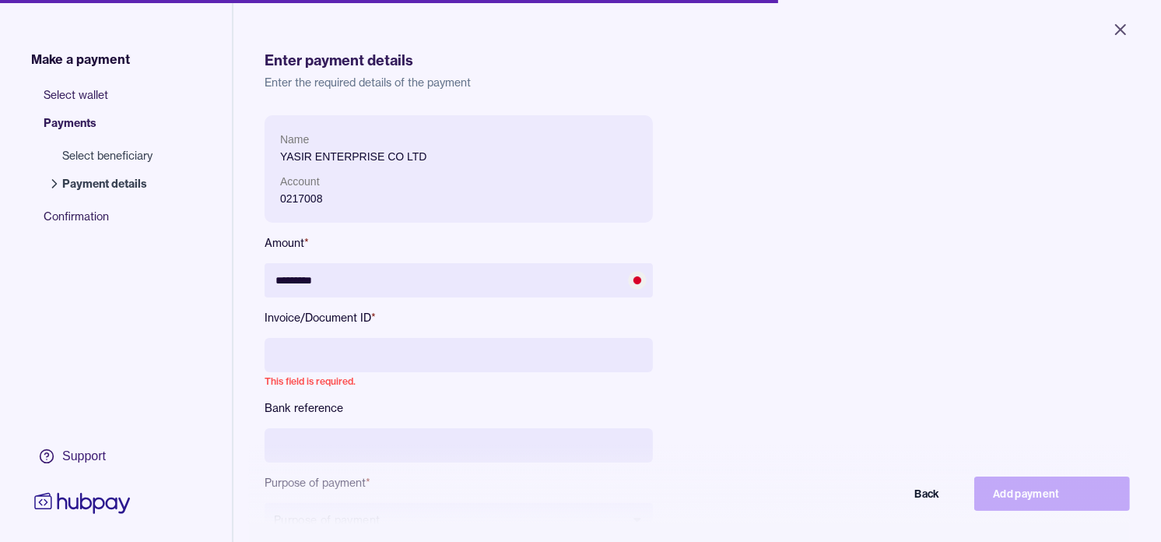
paste input "**********"
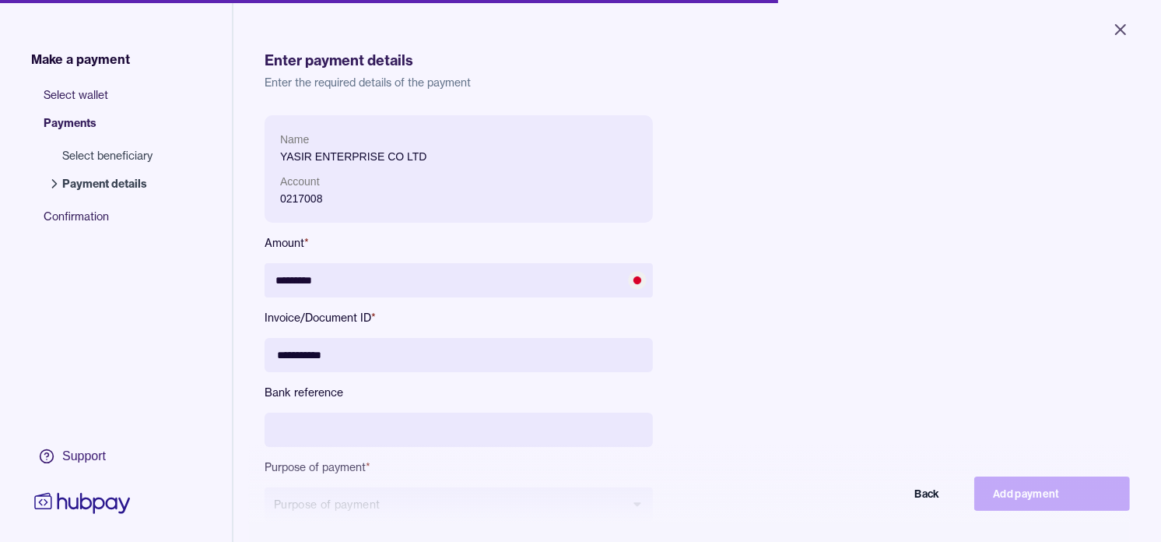
click at [307, 353] on input "**********" at bounding box center [459, 355] width 388 height 34
type input "**********"
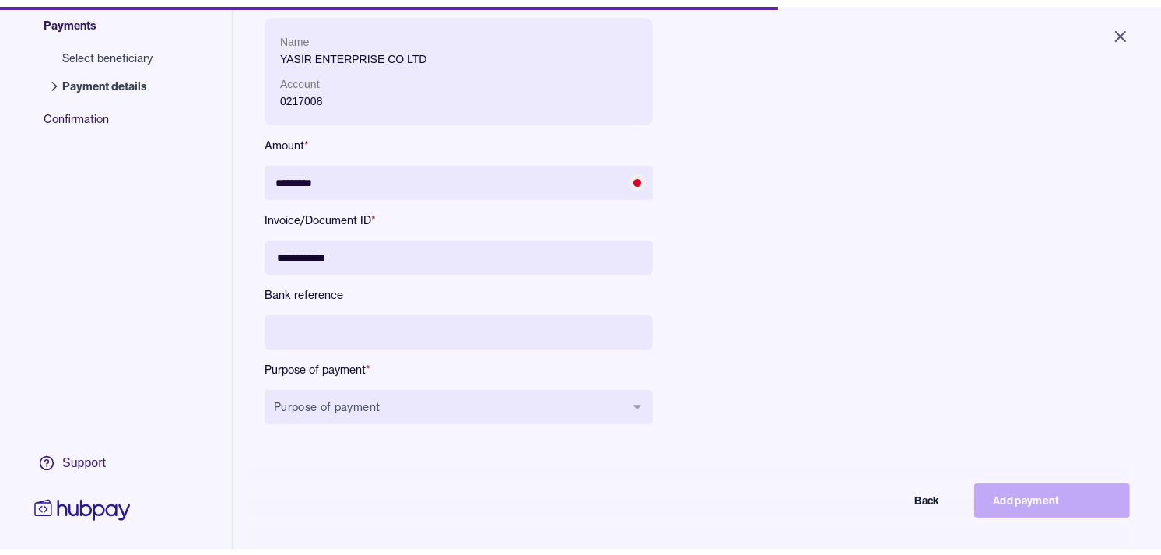
scroll to position [208, 0]
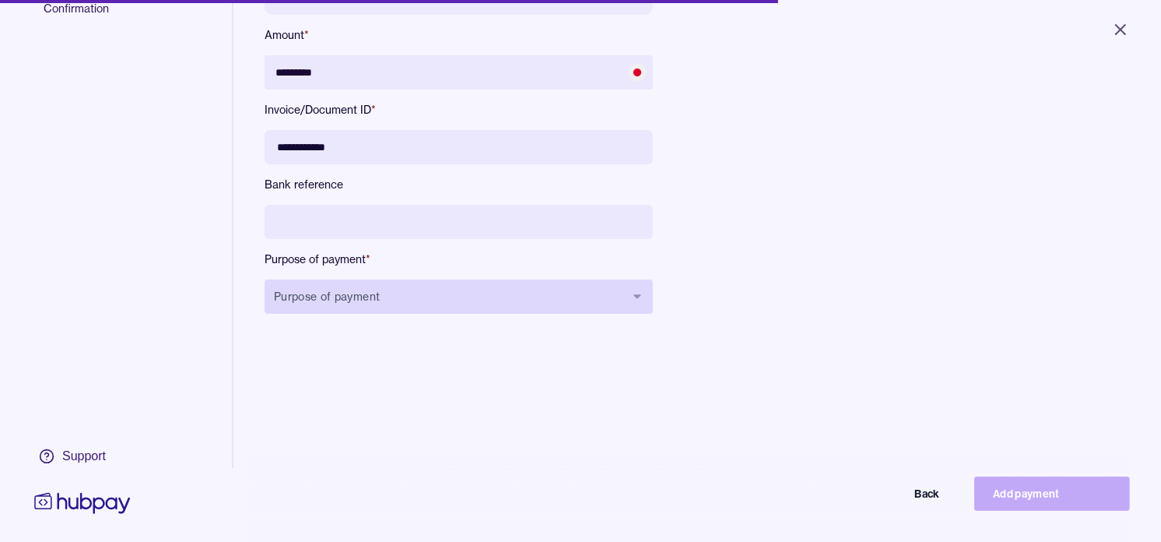
click at [382, 290] on button "Purpose of payment" at bounding box center [459, 296] width 388 height 34
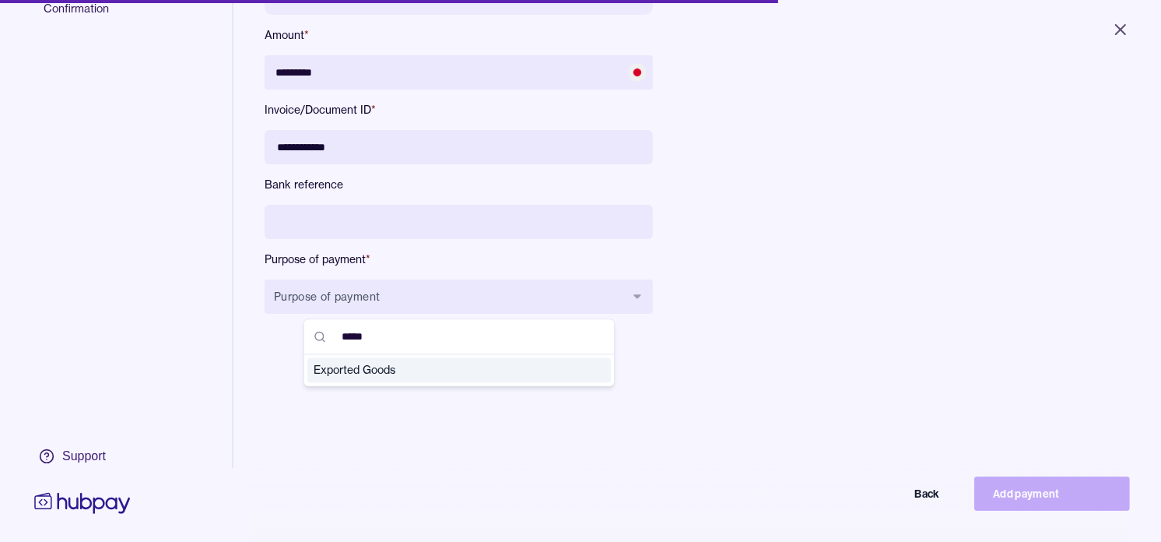
type input "*****"
click at [429, 367] on span "Exported Goods" at bounding box center [450, 371] width 272 height 16
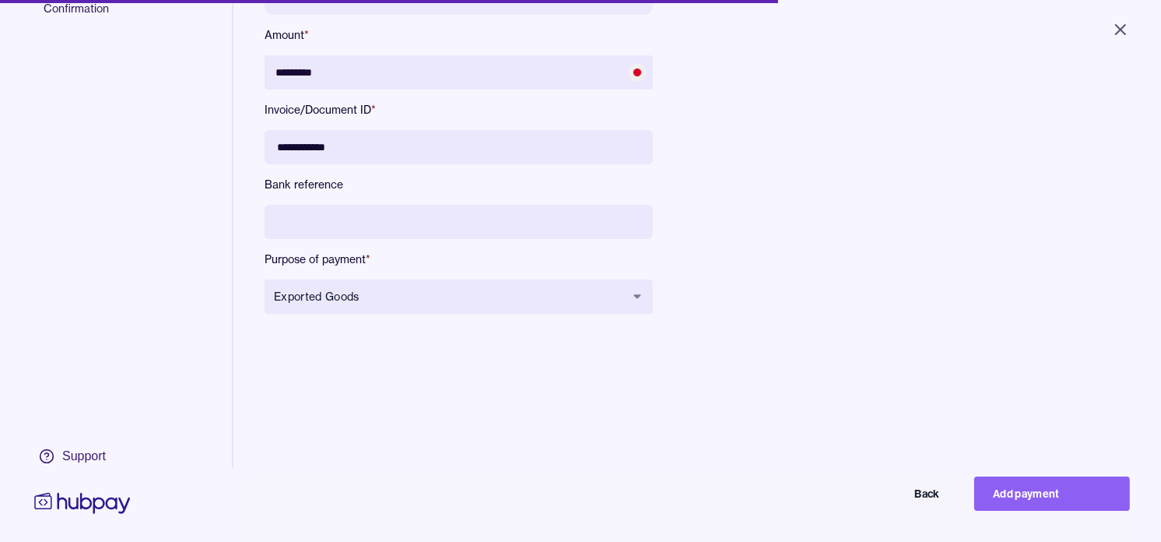
click at [1045, 511] on button "Add payment" at bounding box center [1053, 493] width 156 height 34
type input "*******"
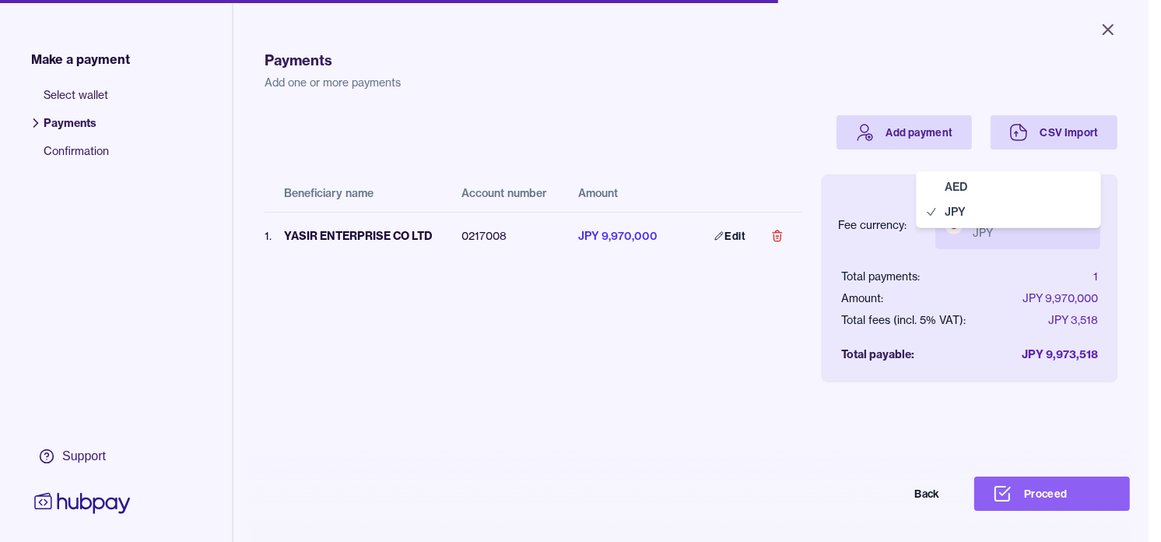
click at [1012, 224] on body "Close Make a payment Select wallet Payments Confirmation Support Payments Add o…" at bounding box center [574, 271] width 1149 height 542
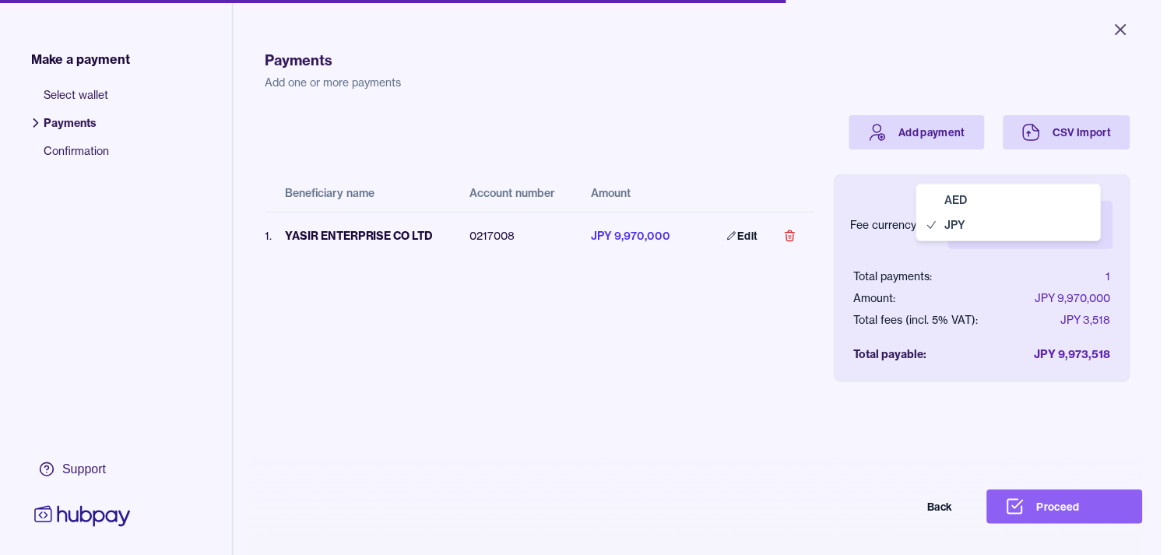
select select "***"
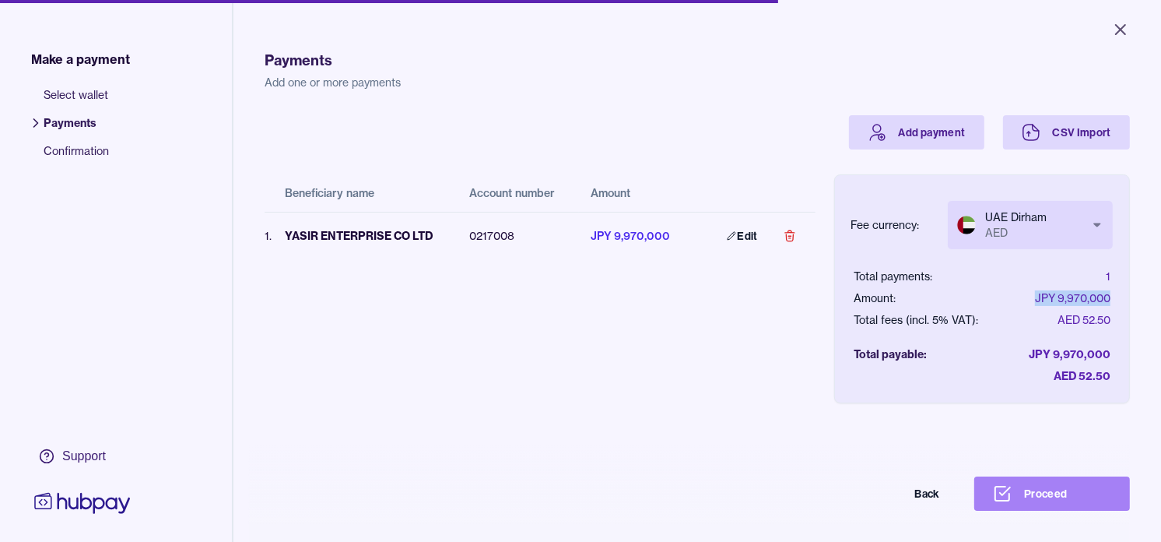
click at [1070, 508] on button "Proceed" at bounding box center [1053, 493] width 156 height 34
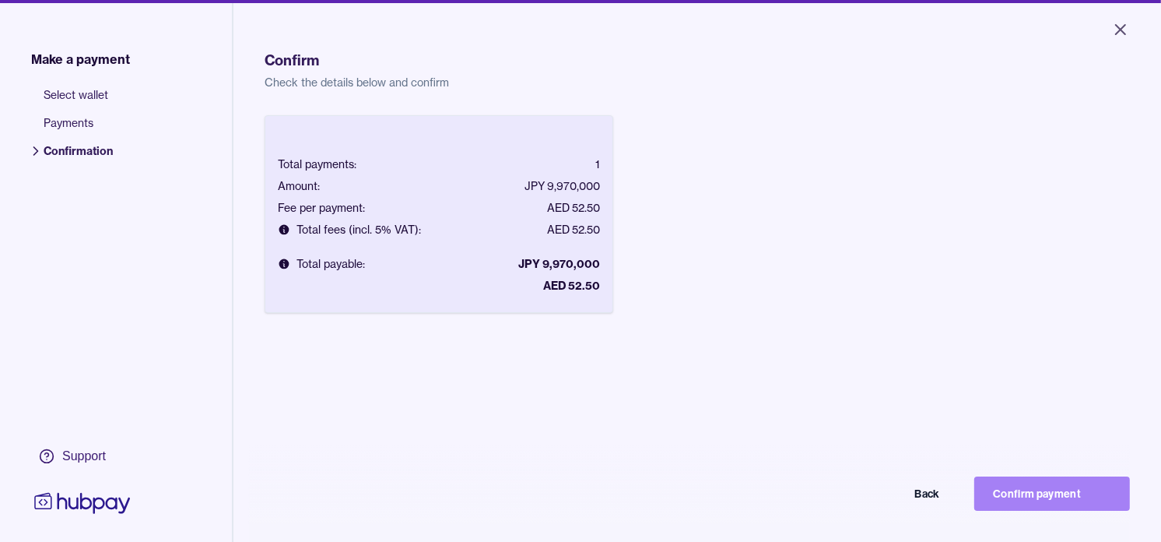
click at [1046, 506] on button "Confirm payment" at bounding box center [1053, 493] width 156 height 34
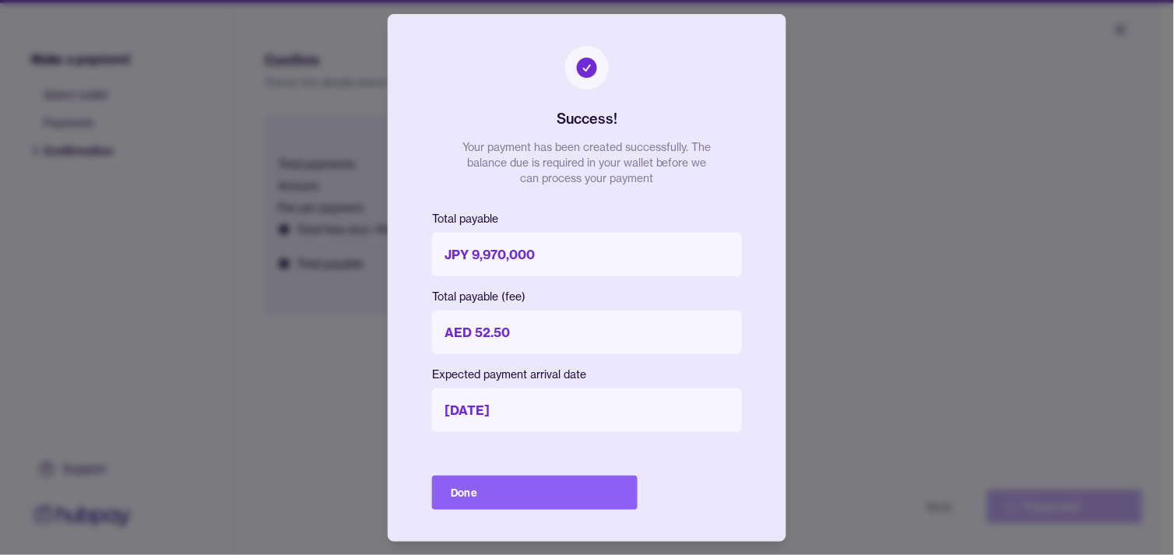
click at [567, 500] on button "Done" at bounding box center [535, 493] width 206 height 34
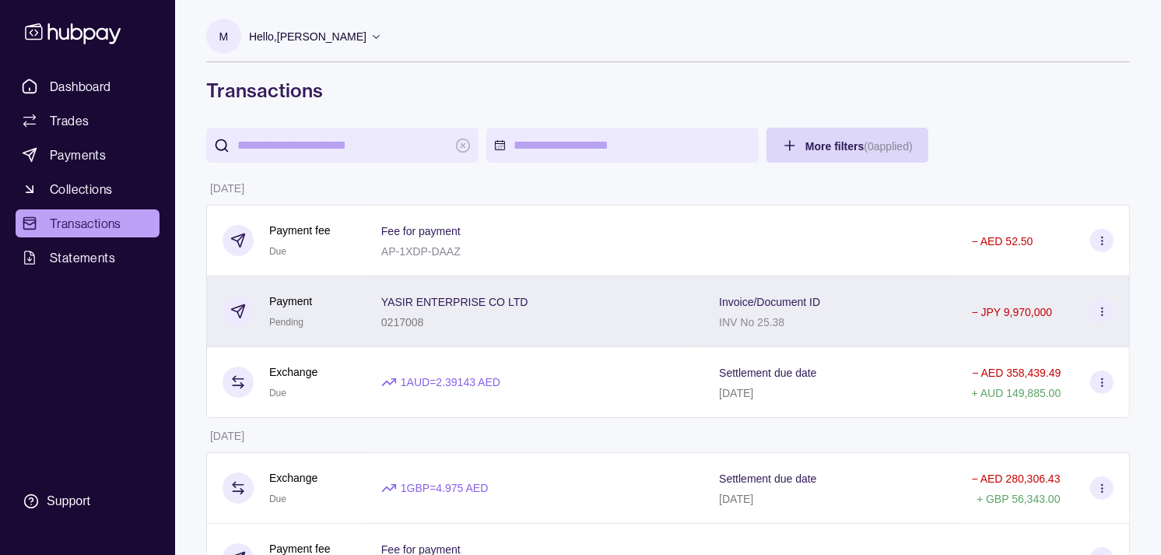
click at [376, 318] on div "YASIR ENTERPRISE CO LTD 0217008" at bounding box center [535, 311] width 338 height 71
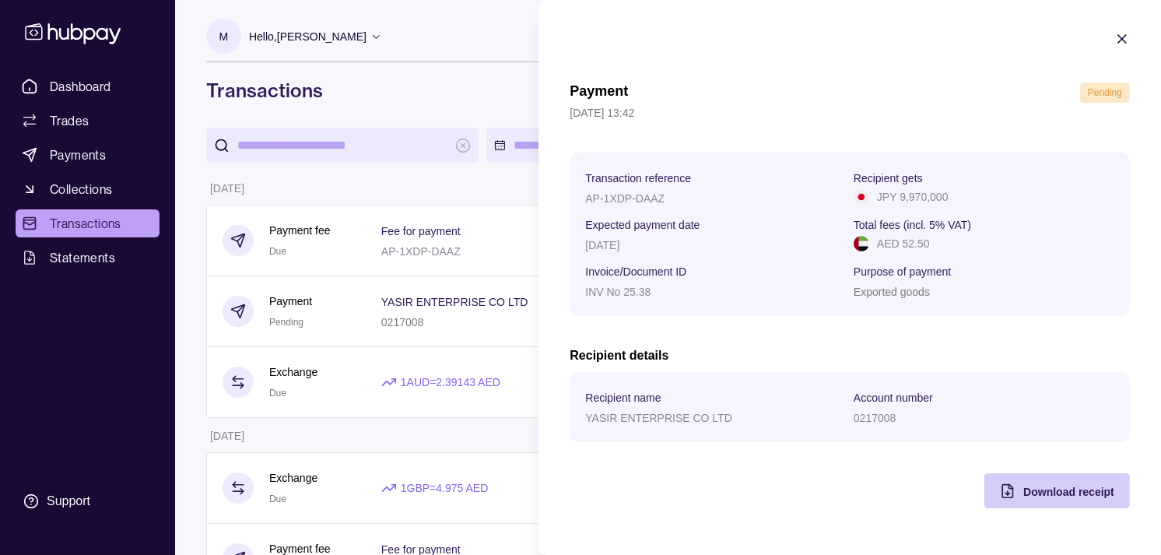
click at [1033, 483] on div "Download receipt" at bounding box center [1046, 490] width 138 height 35
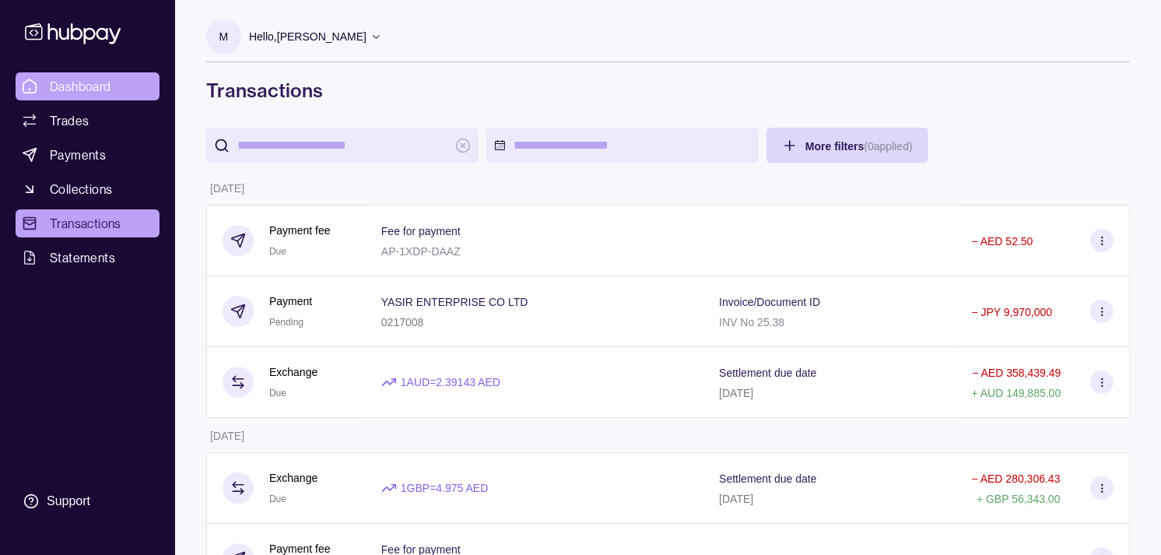
drag, startPoint x: 79, startPoint y: 84, endPoint x: 70, endPoint y: 82, distance: 8.9
click at [104, 90] on span "Dashboard" at bounding box center [80, 86] width 61 height 19
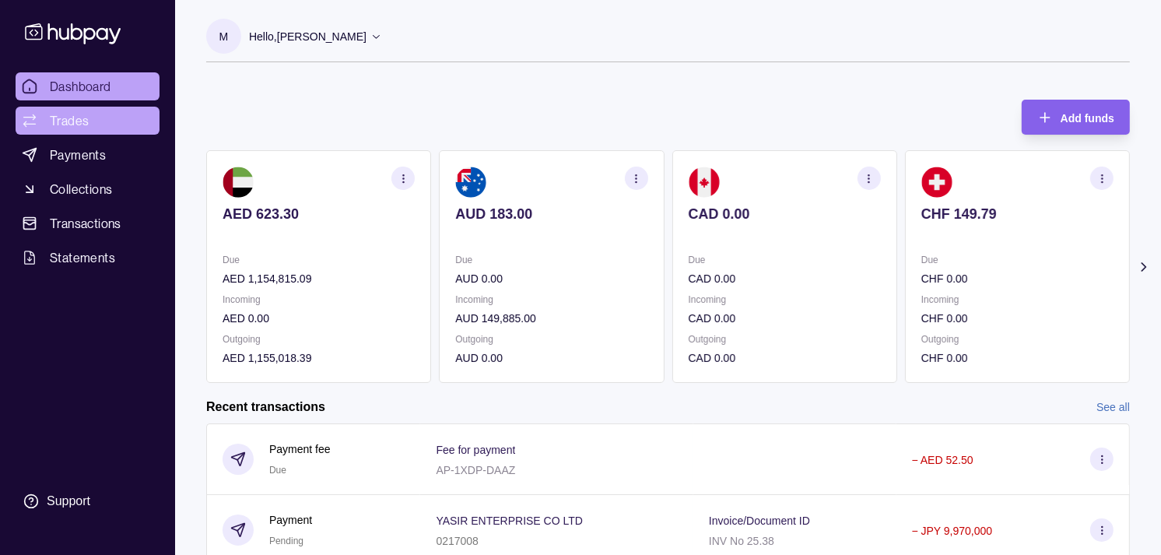
click at [91, 114] on link "Trades" at bounding box center [88, 121] width 144 height 28
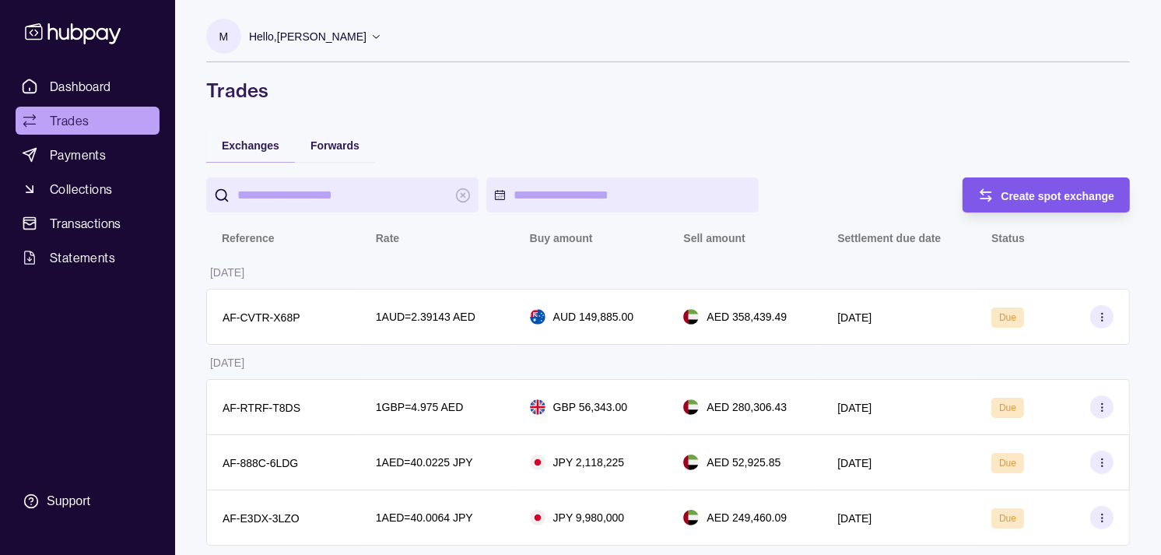
click at [1063, 192] on span "Create spot exchange" at bounding box center [1059, 196] width 114 height 12
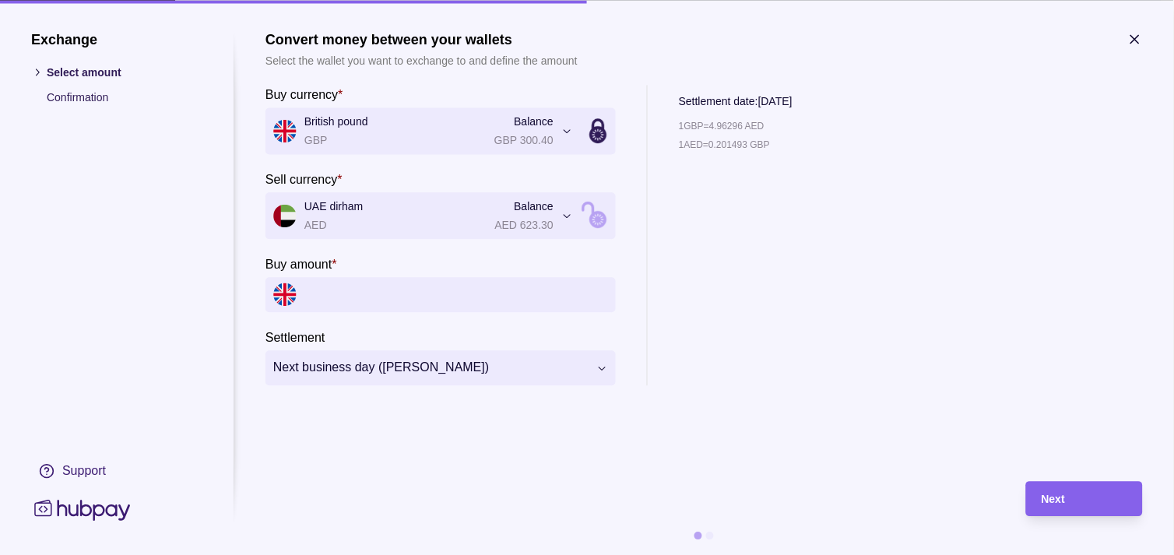
drag, startPoint x: 47, startPoint y: 2, endPoint x: 682, endPoint y: 21, distance: 634.7
click at [682, 21] on section "**********" at bounding box center [587, 277] width 1174 height 555
click at [683, 22] on section "**********" at bounding box center [587, 277] width 1174 height 555
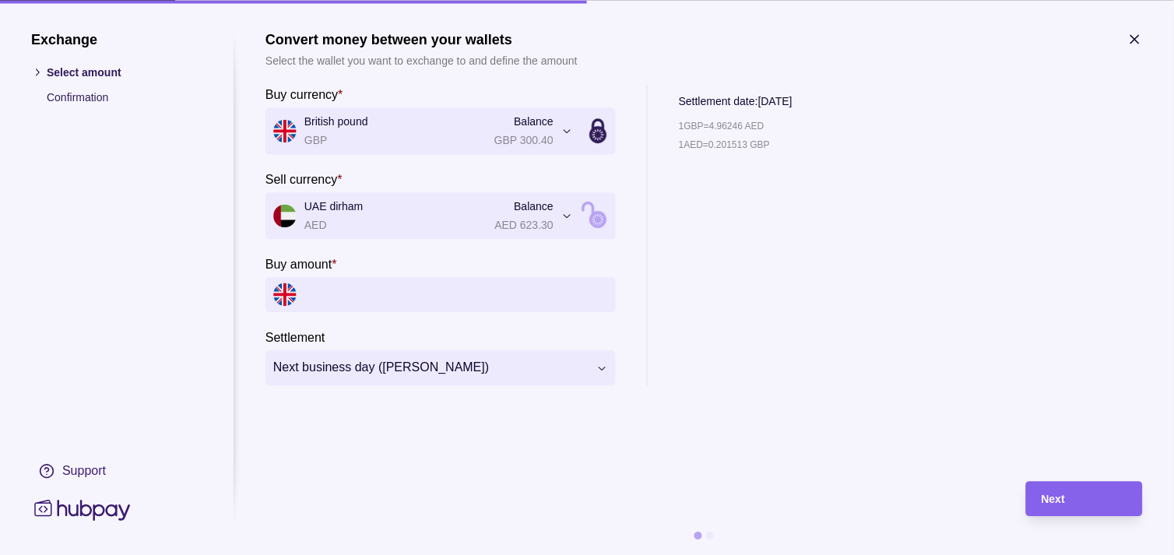
click at [386, 293] on input "Buy amount *" at bounding box center [456, 294] width 304 height 35
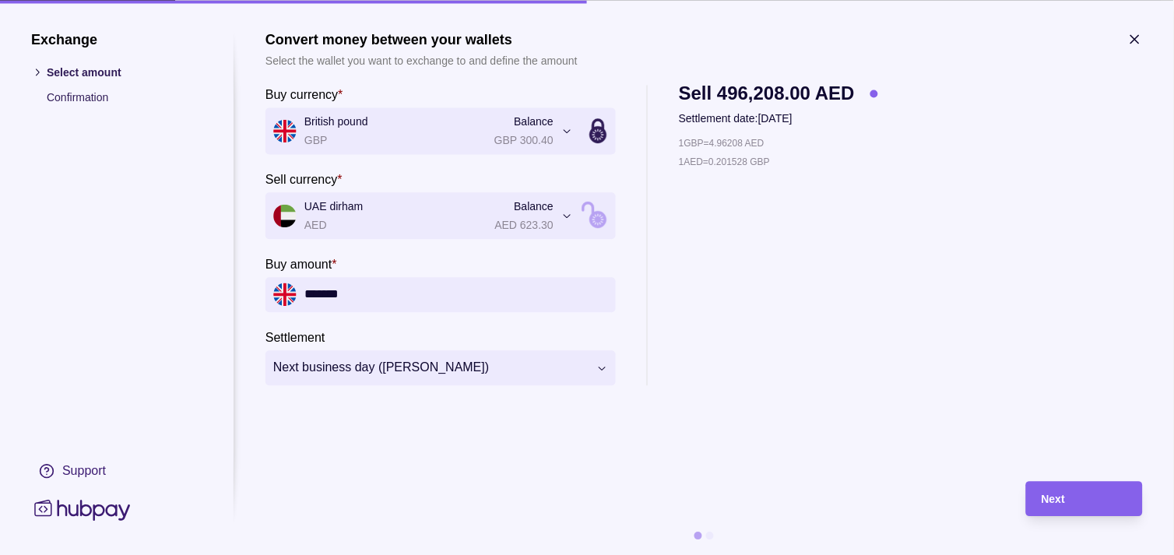
type input "*******"
click at [756, 302] on div "1 GBP = 4.96246 AED 1 AED = 0.201513 GBP" at bounding box center [778, 260] width 199 height 251
click at [1144, 28] on section "**********" at bounding box center [587, 277] width 1174 height 555
click at [1136, 37] on icon "button" at bounding box center [1135, 39] width 8 height 8
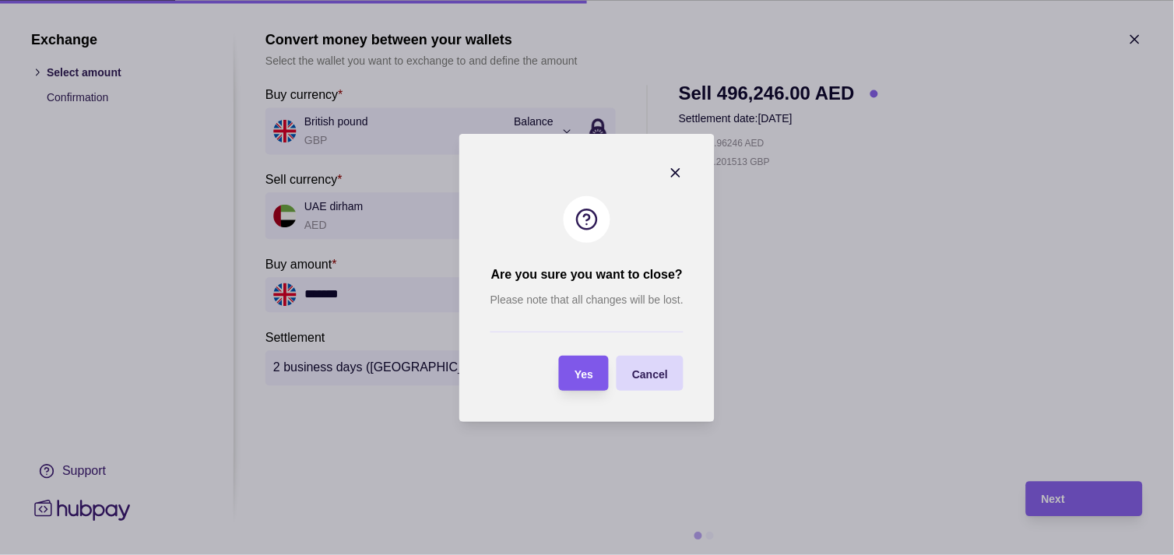
click at [592, 372] on span "Yes" at bounding box center [583, 373] width 19 height 12
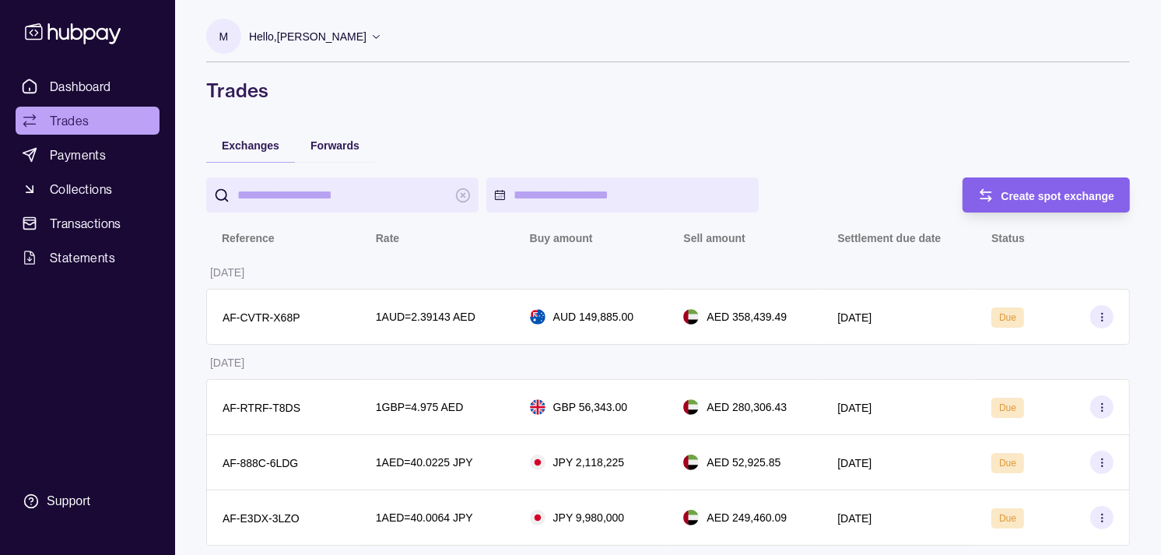
click at [81, 111] on span "Trades" at bounding box center [69, 120] width 39 height 19
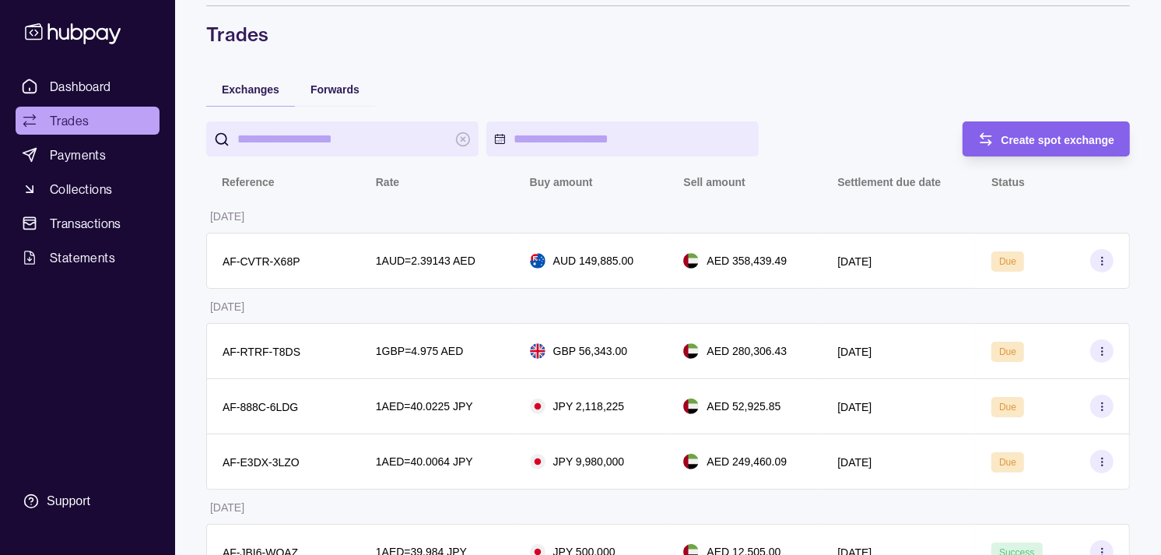
scroll to position [86, 0]
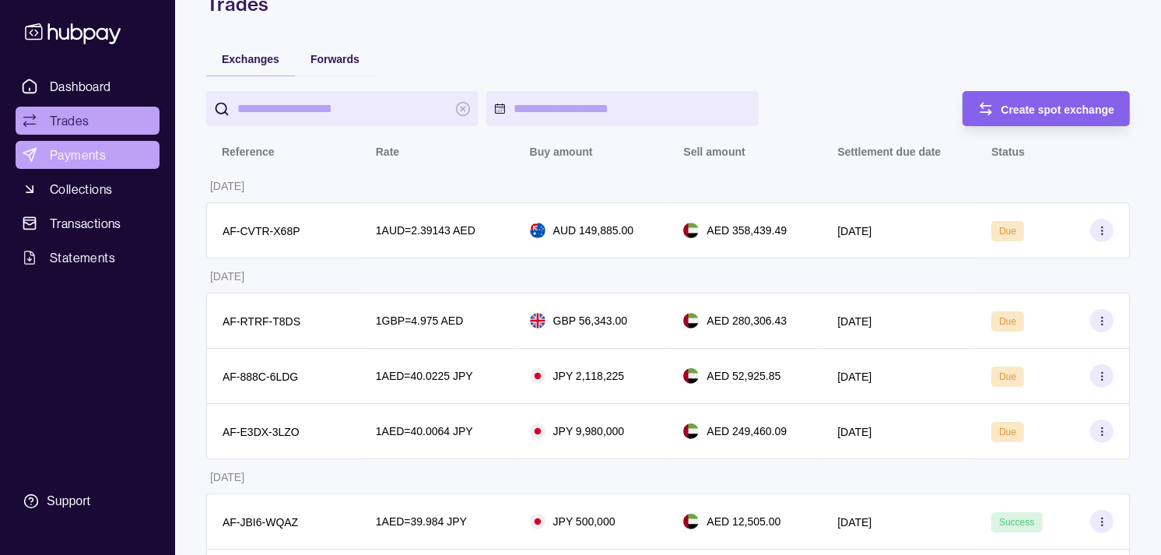
click at [82, 150] on span "Payments" at bounding box center [78, 155] width 56 height 19
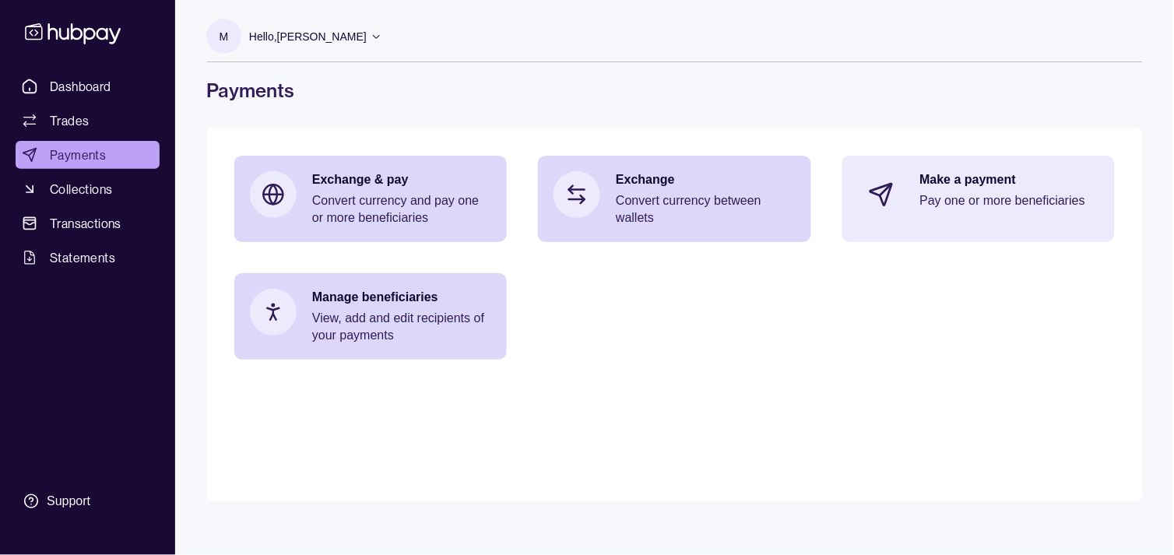
click at [884, 193] on icon at bounding box center [881, 195] width 26 height 26
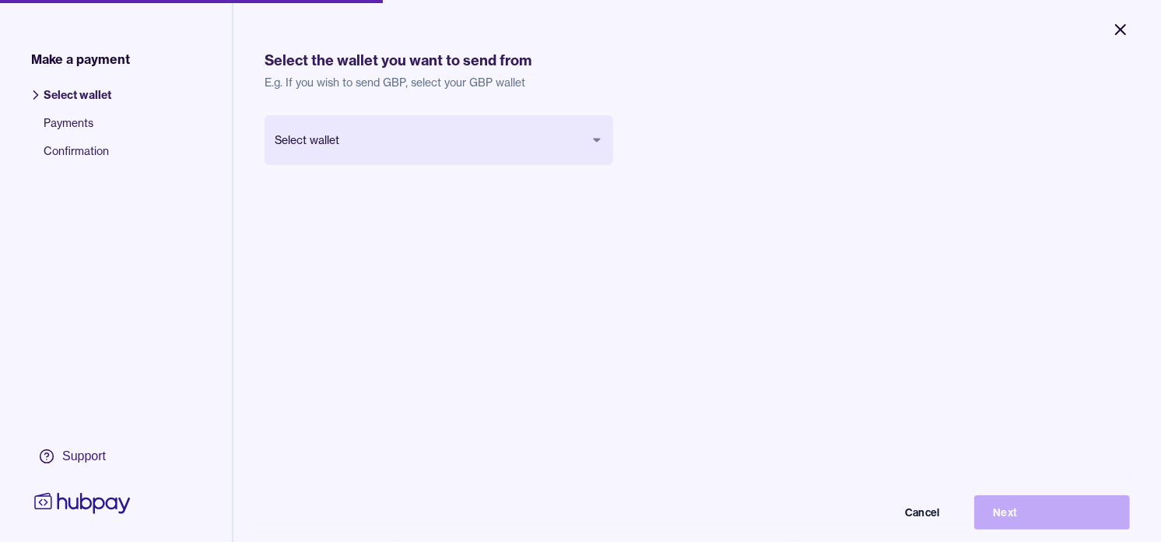
click at [1123, 28] on icon "Close" at bounding box center [1121, 29] width 19 height 19
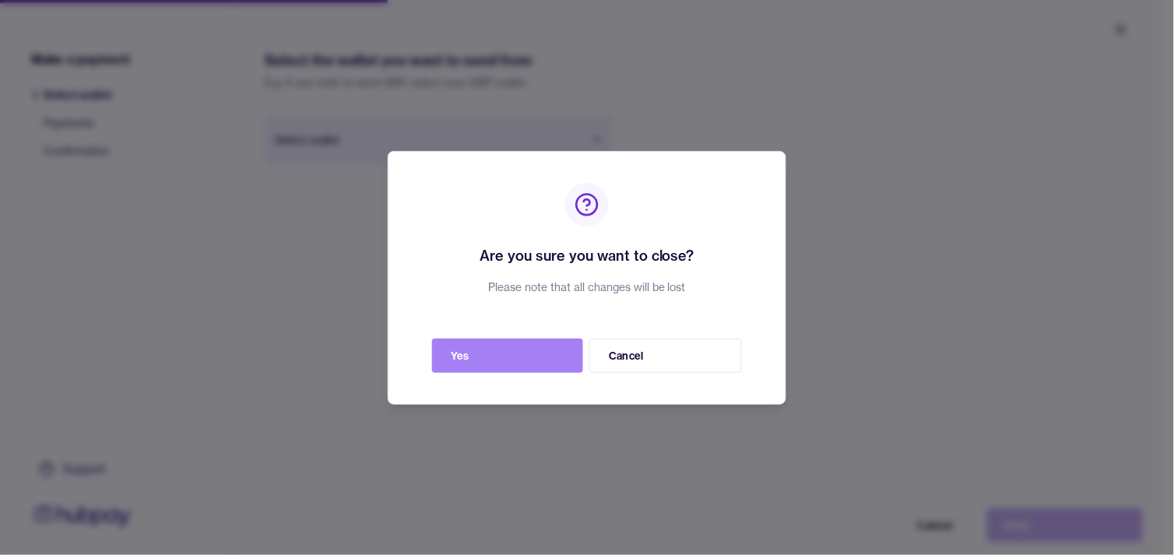
click at [524, 346] on button "Yes" at bounding box center [507, 356] width 151 height 34
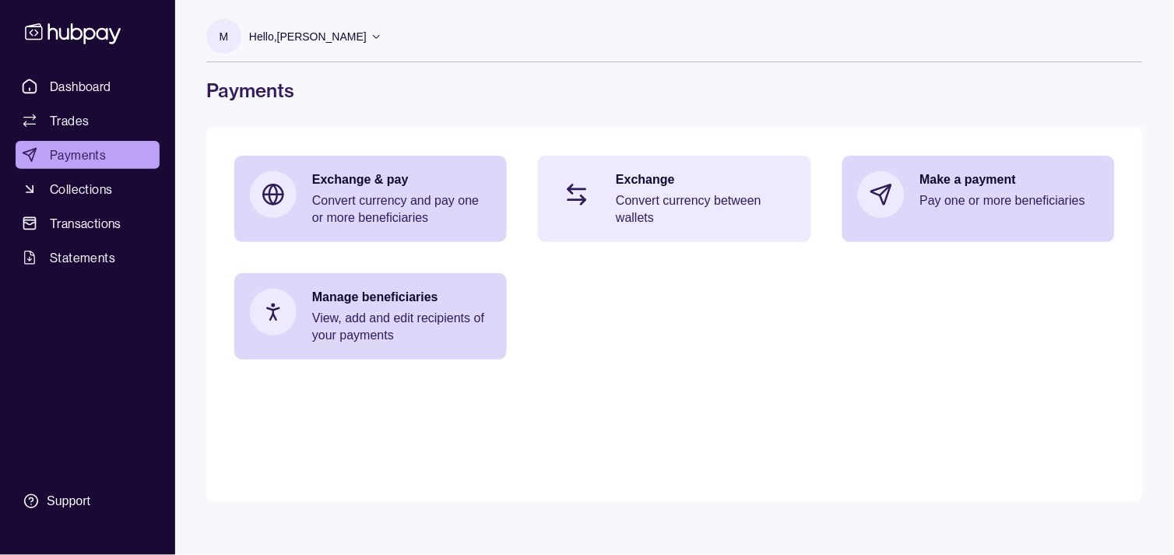
click at [679, 198] on p "Convert currency between wallets" at bounding box center [705, 209] width 179 height 34
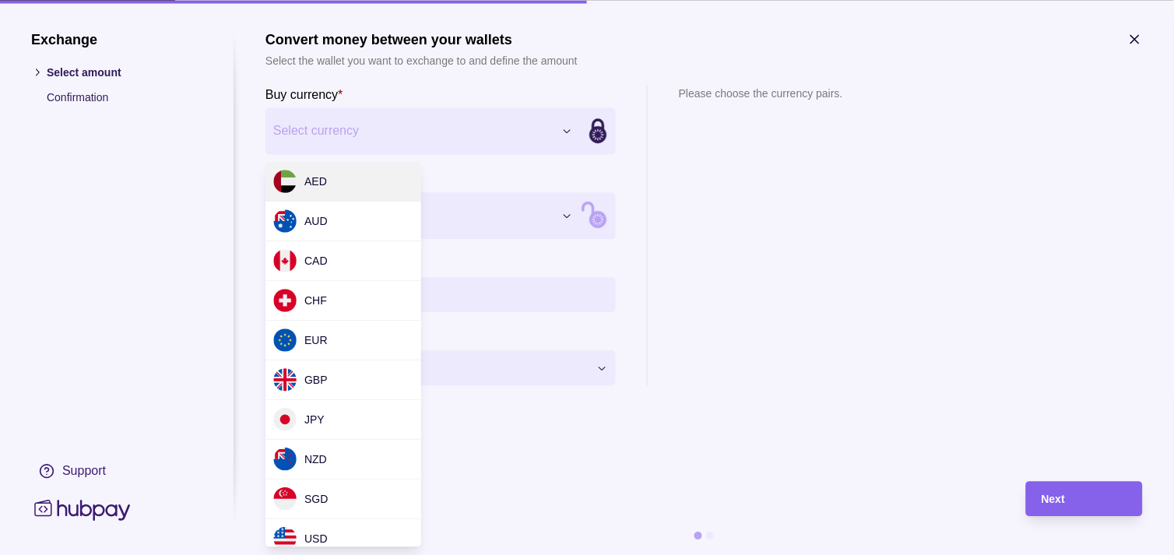
click at [515, 554] on div "Exchange Select amount Confirmation Support Convert money between your wallets …" at bounding box center [587, 555] width 1174 height 0
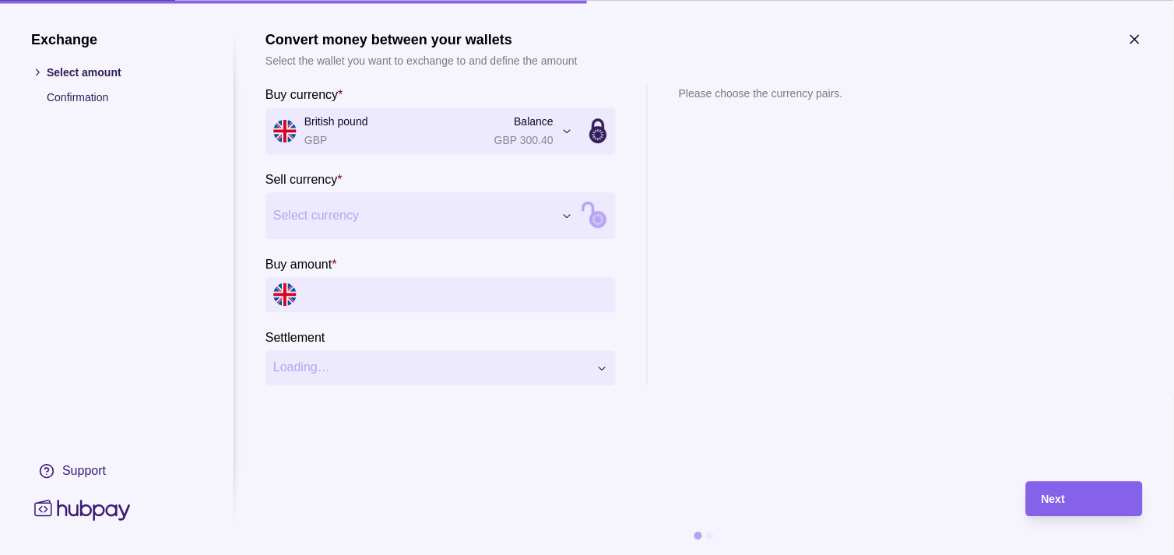
click at [408, 554] on div "Exchange Select amount Confirmation Support Convert money between your wallets …" at bounding box center [587, 555] width 1174 height 0
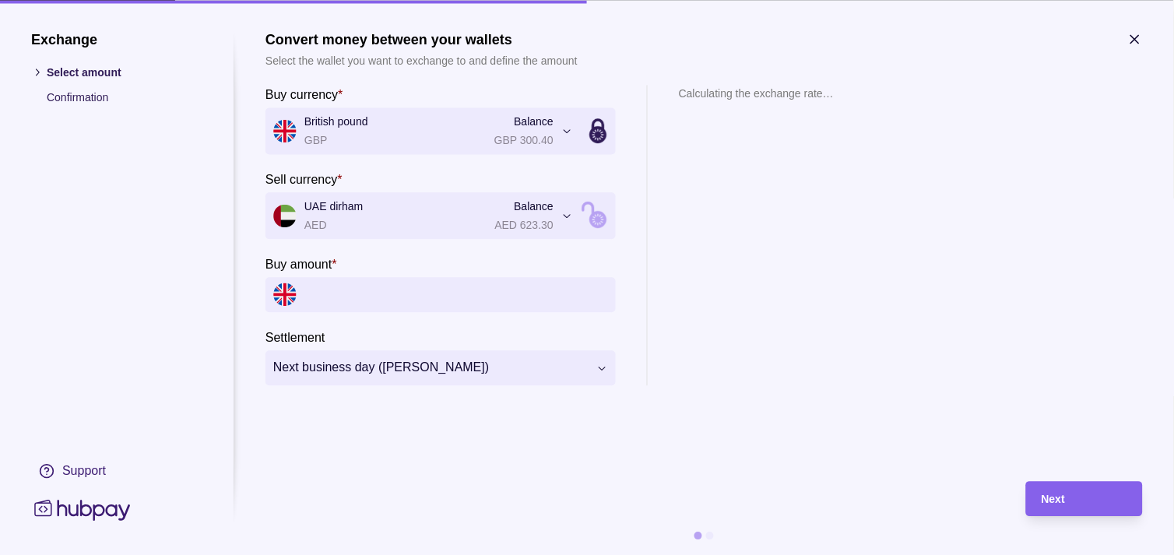
click at [420, 305] on input "Buy amount *" at bounding box center [456, 294] width 304 height 35
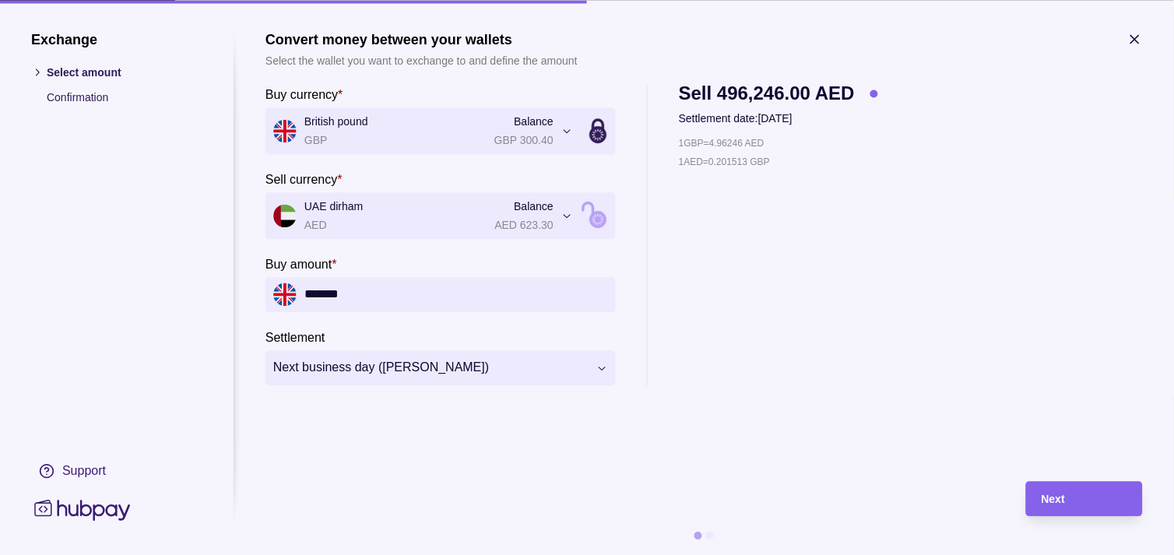
type input "*******"
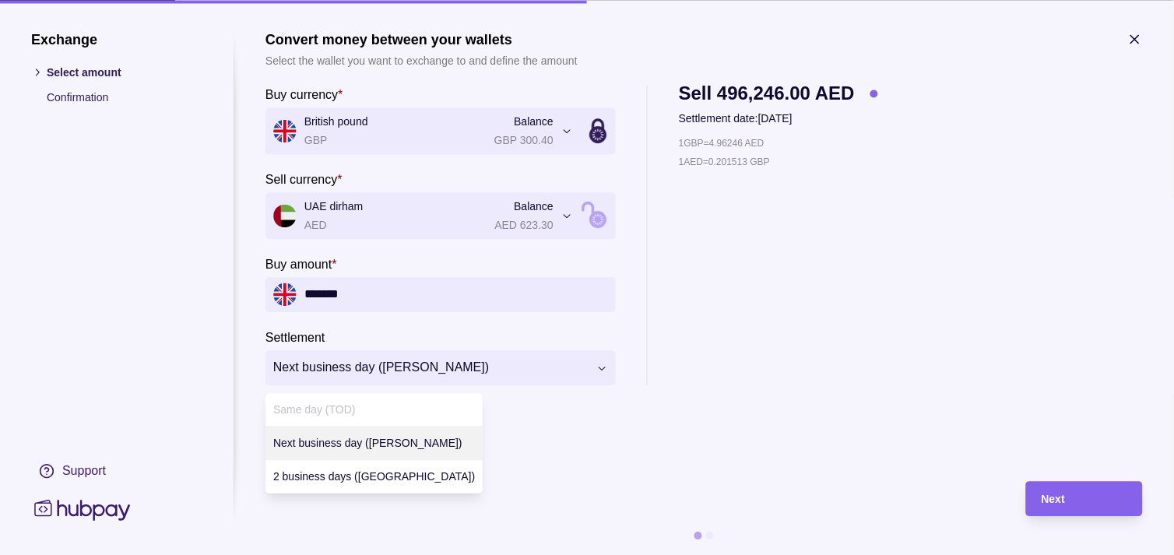
click at [442, 554] on div "**********" at bounding box center [587, 555] width 1174 height 0
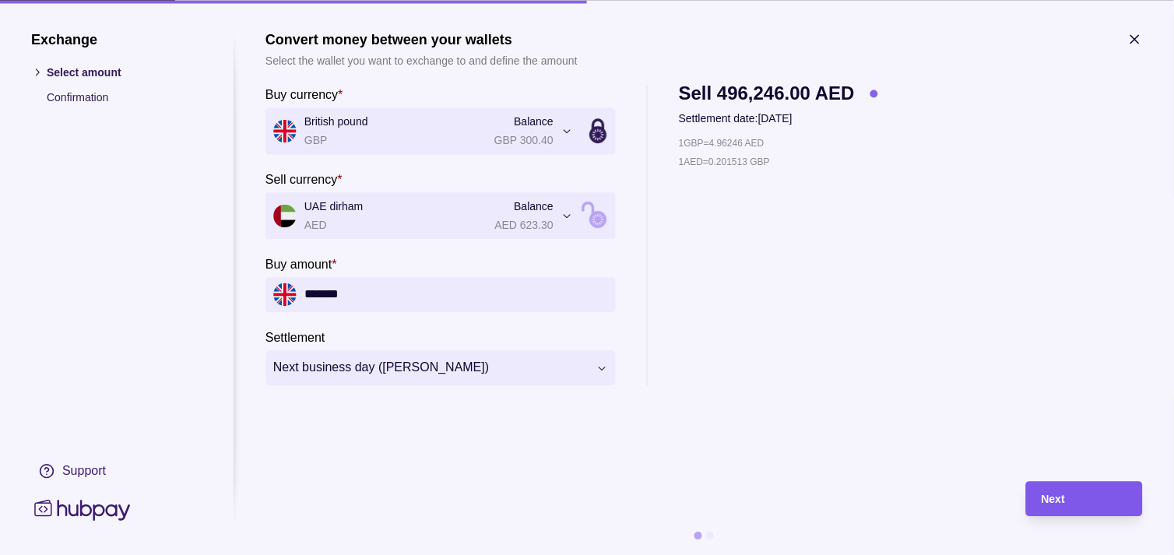
click at [1080, 485] on div "Next" at bounding box center [1072, 498] width 109 height 35
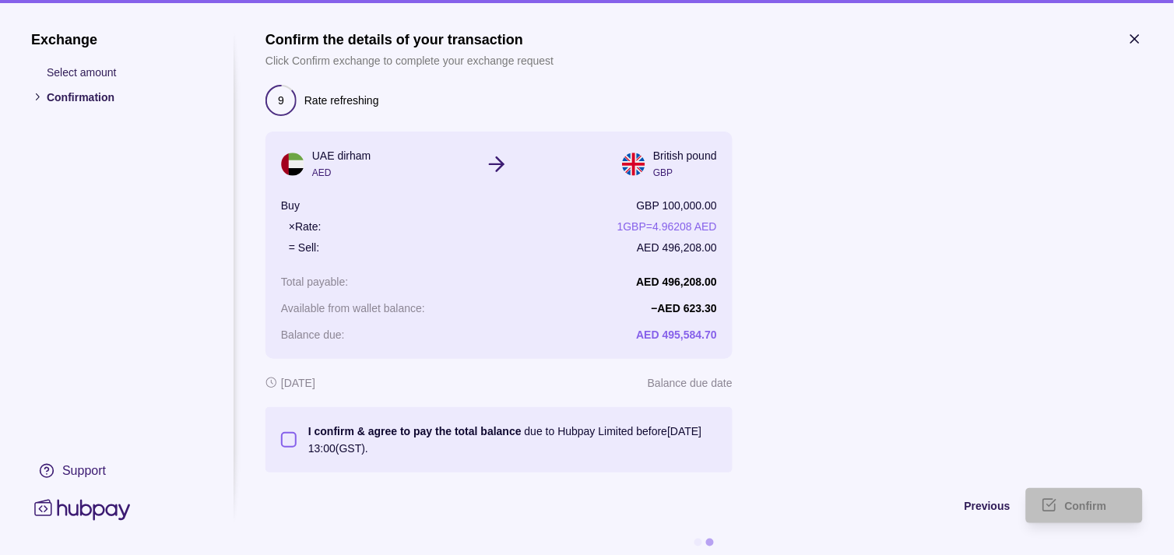
click at [282, 440] on button "I confirm & agree to pay the total balance due to Hubpay Limited before [DATE] …" at bounding box center [289, 440] width 16 height 16
click at [1077, 501] on span "Confirm" at bounding box center [1086, 507] width 42 height 12
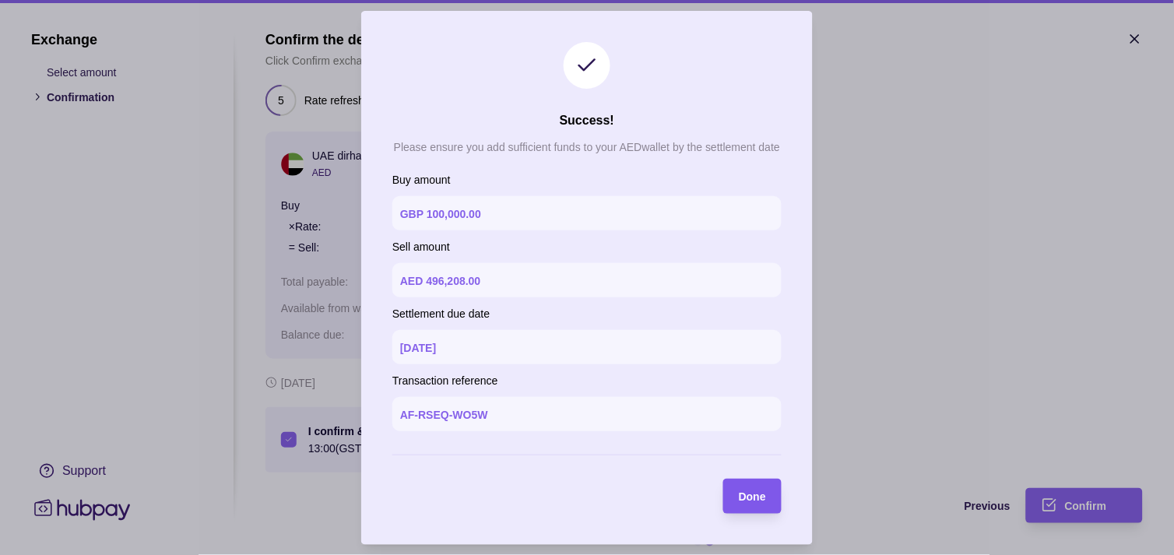
click at [750, 495] on span "Done" at bounding box center [752, 496] width 27 height 12
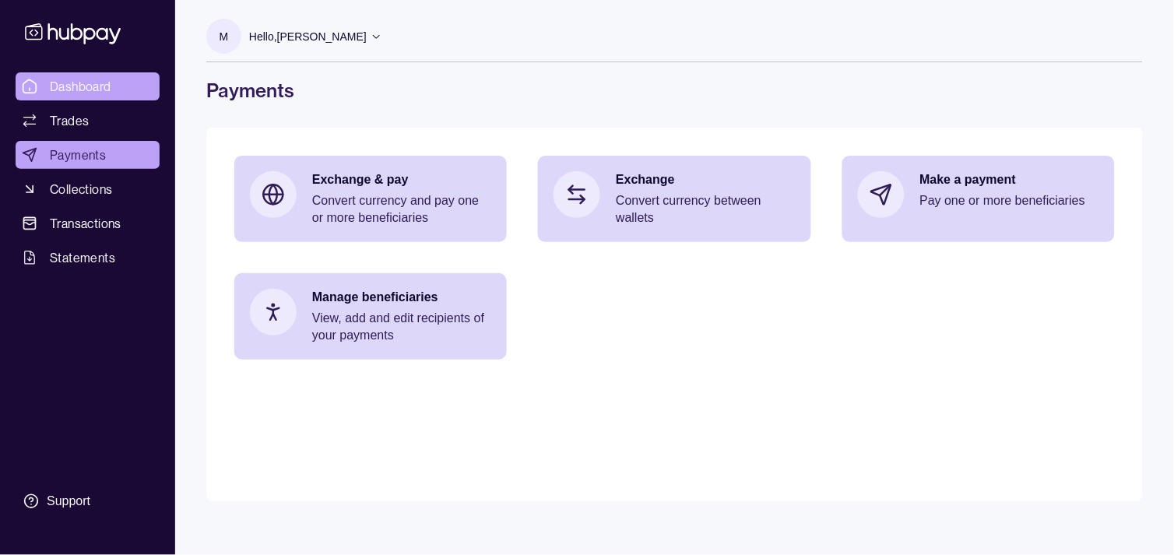
click at [74, 86] on span "Dashboard" at bounding box center [80, 86] width 61 height 19
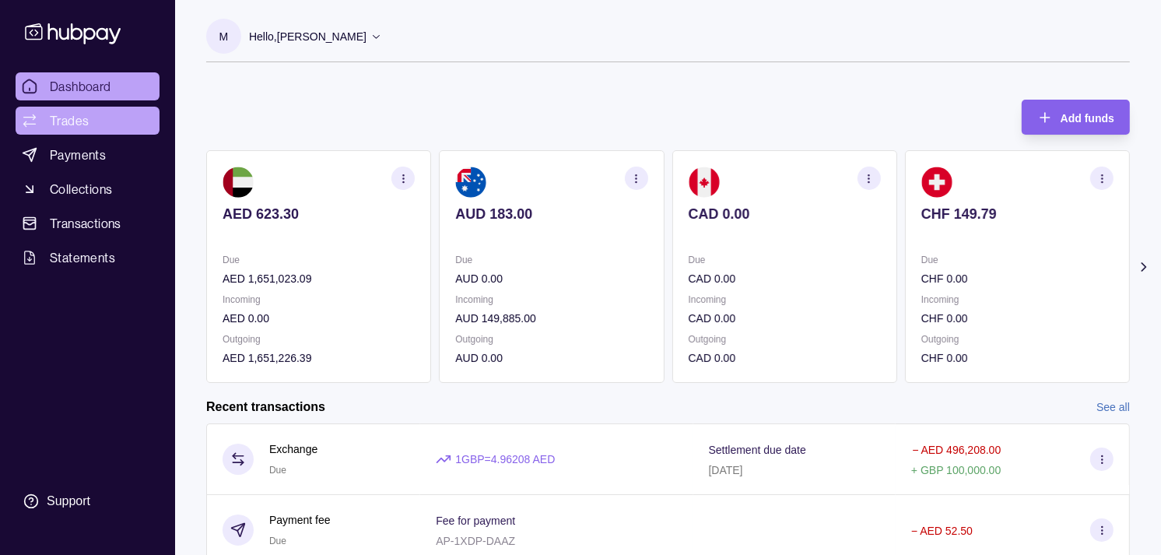
click at [89, 131] on link "Trades" at bounding box center [88, 121] width 144 height 28
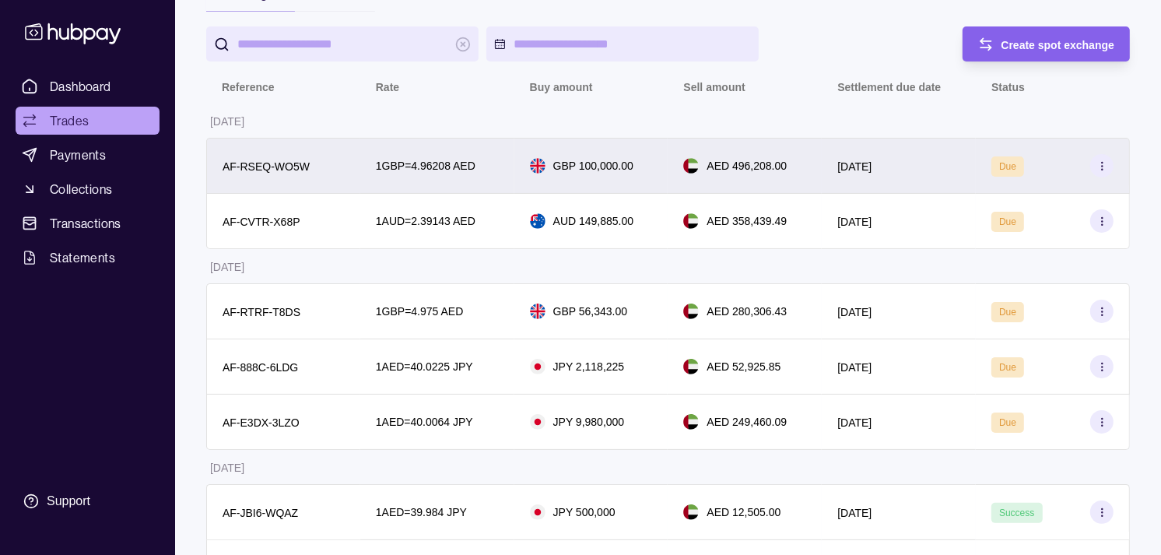
scroll to position [173, 0]
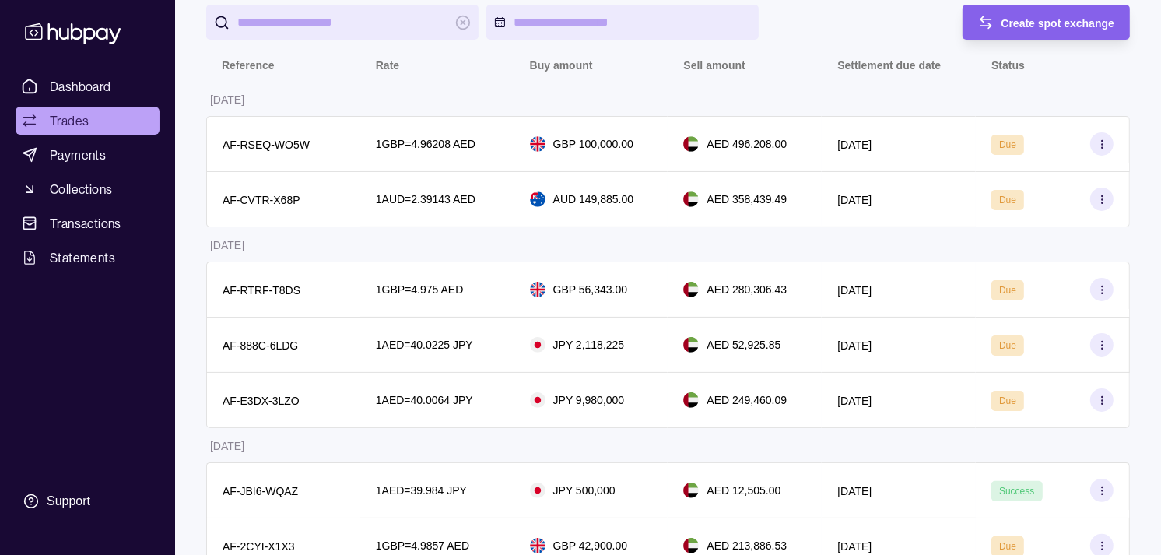
click at [72, 118] on span "Trades" at bounding box center [69, 120] width 39 height 19
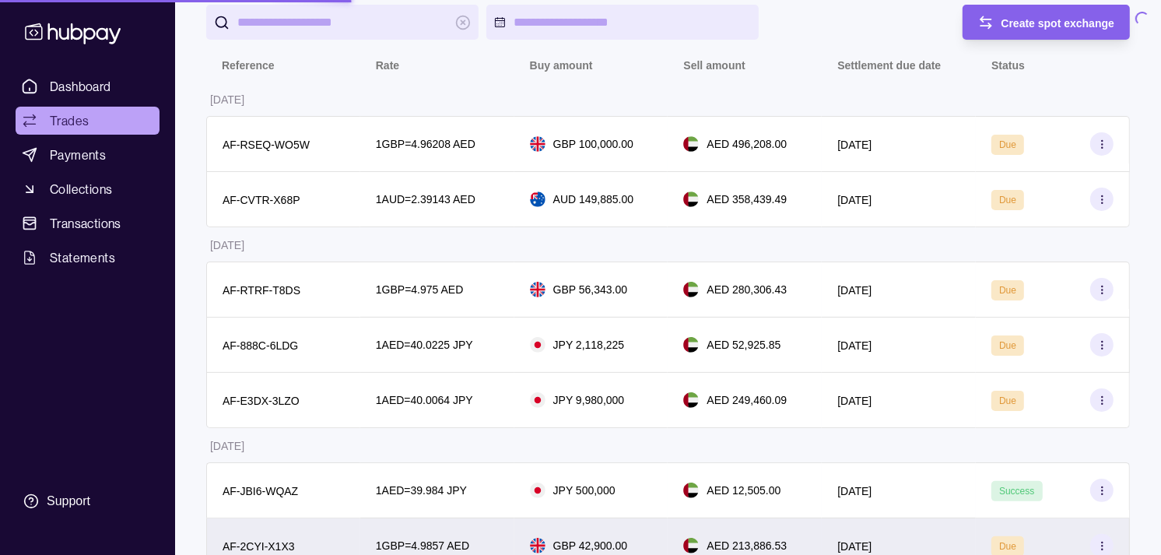
scroll to position [0, 0]
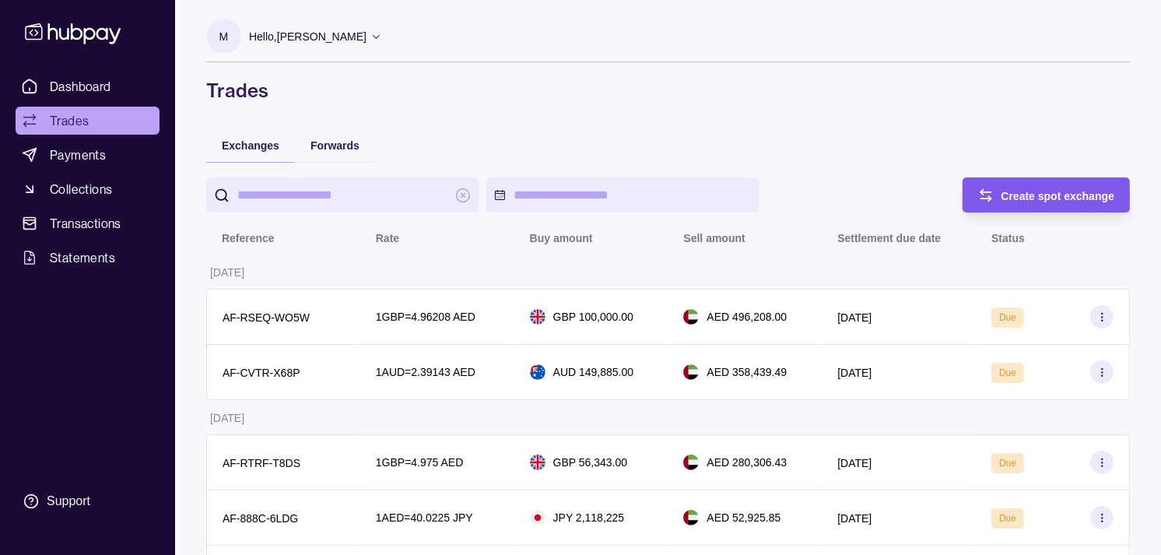
click at [1006, 192] on span "Create spot exchange" at bounding box center [1059, 196] width 114 height 12
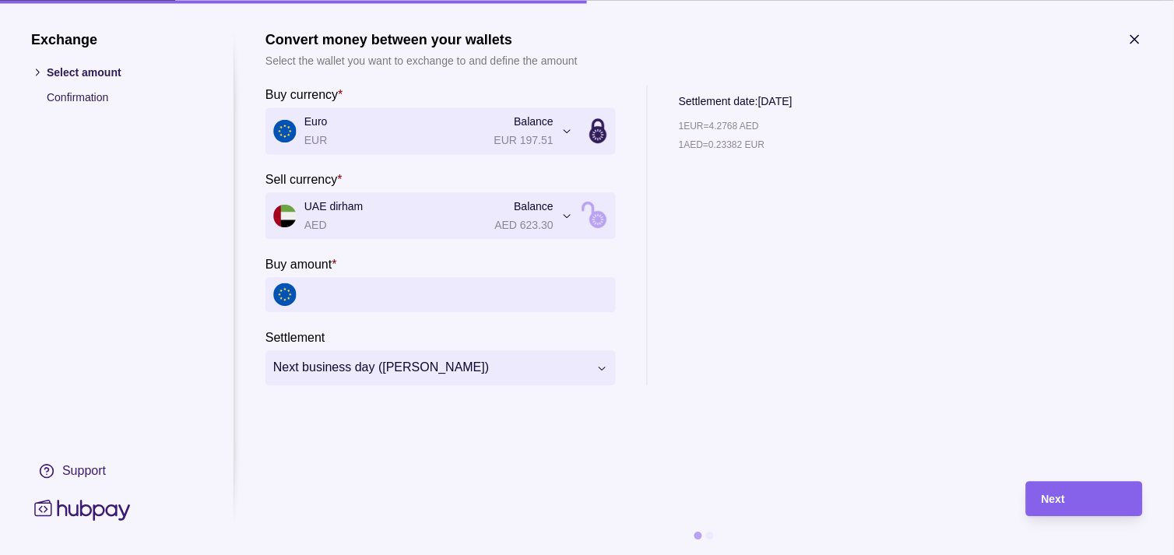
click at [1133, 39] on icon "button" at bounding box center [1135, 39] width 16 height 16
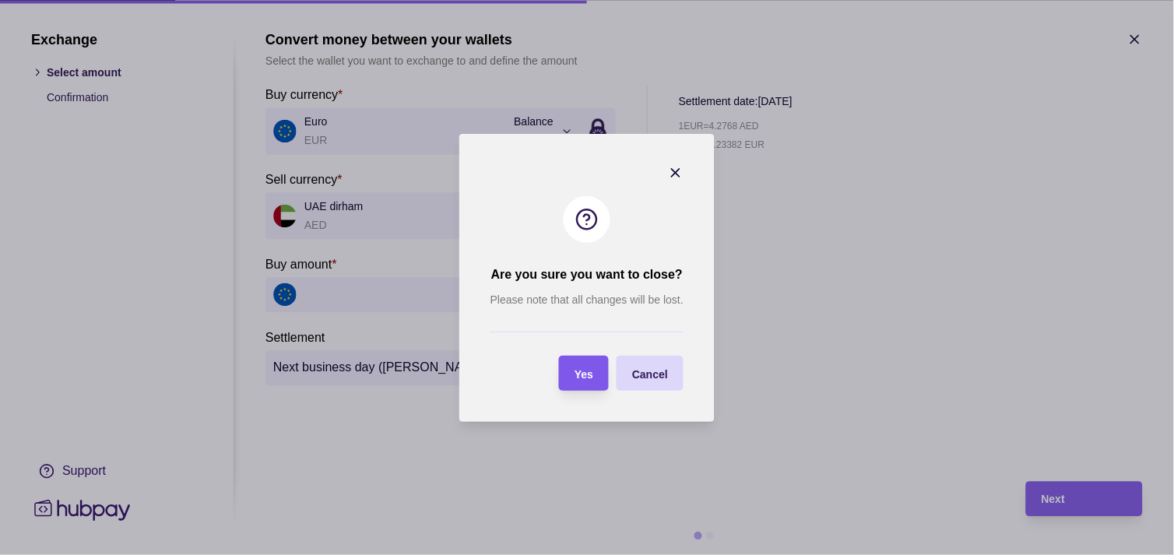
click at [578, 380] on div "Yes" at bounding box center [583, 373] width 19 height 19
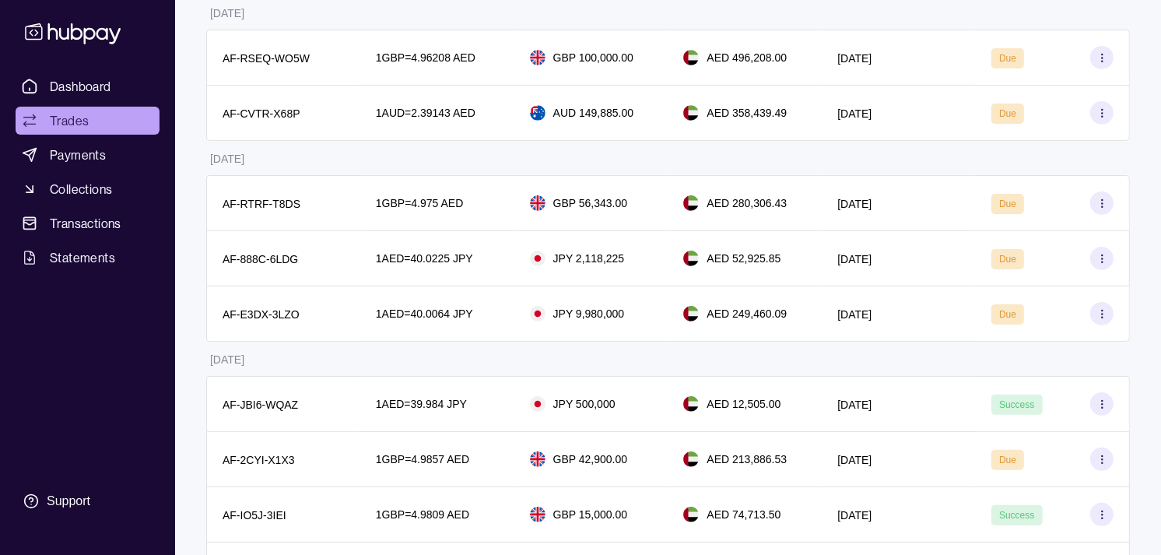
scroll to position [173, 0]
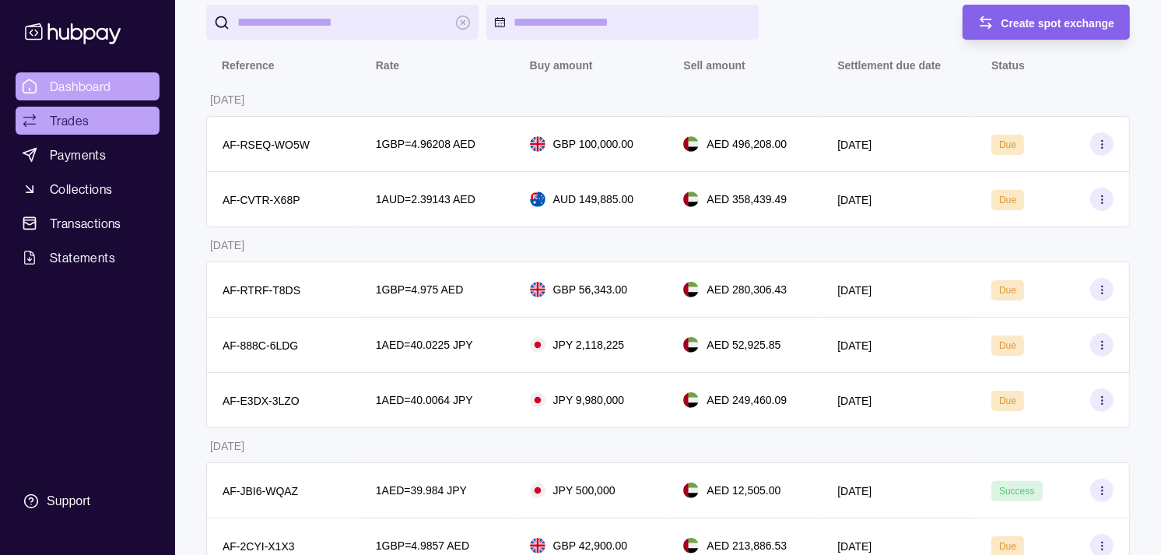
click at [83, 77] on span "Dashboard" at bounding box center [80, 86] width 61 height 19
